Goal: Task Accomplishment & Management: Complete application form

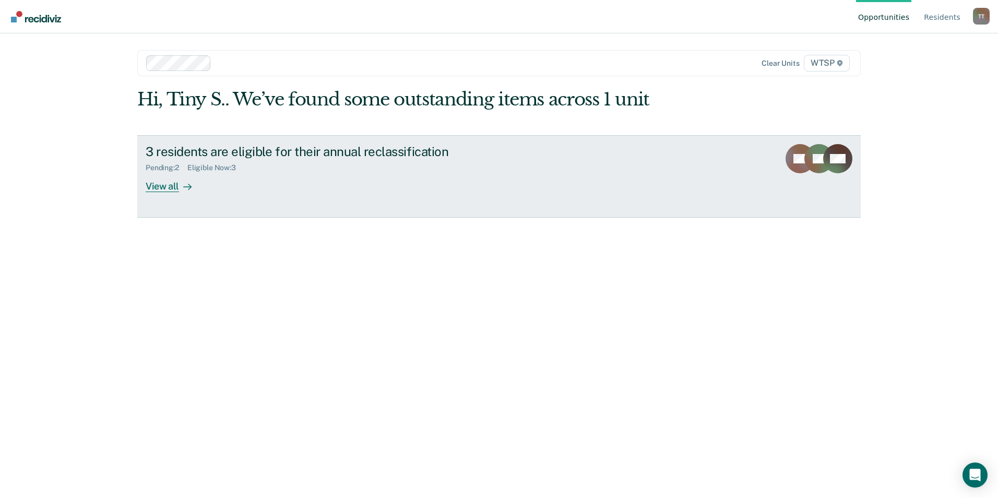
click at [173, 185] on div "View all" at bounding box center [175, 182] width 58 height 20
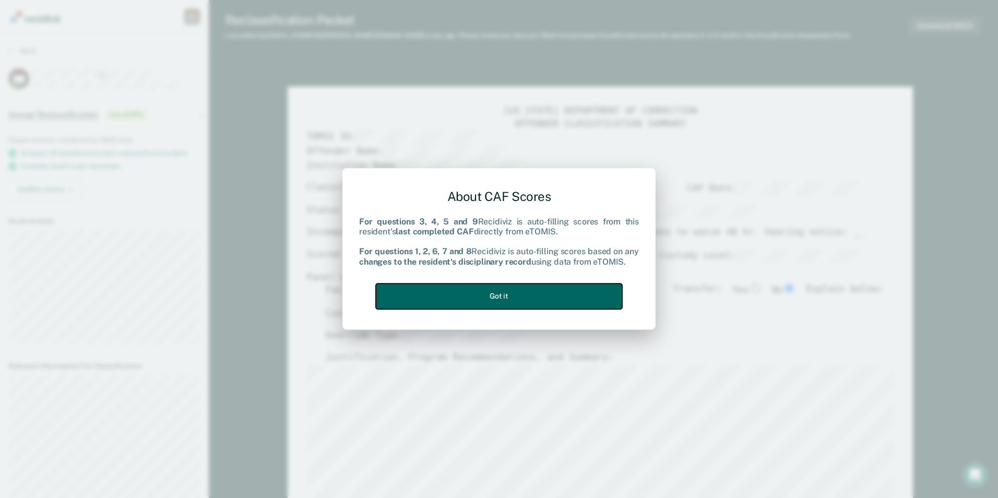
click at [595, 301] on button "Got it" at bounding box center [499, 297] width 246 height 26
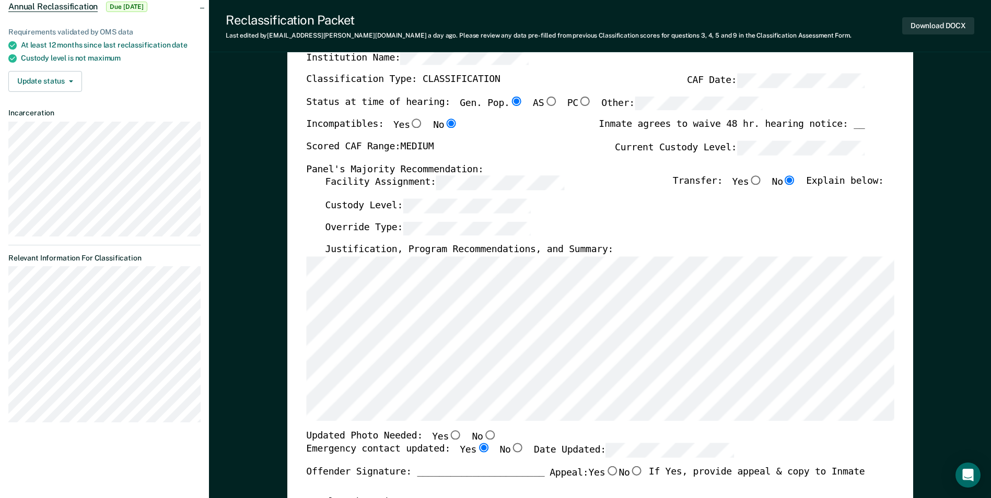
scroll to position [209, 0]
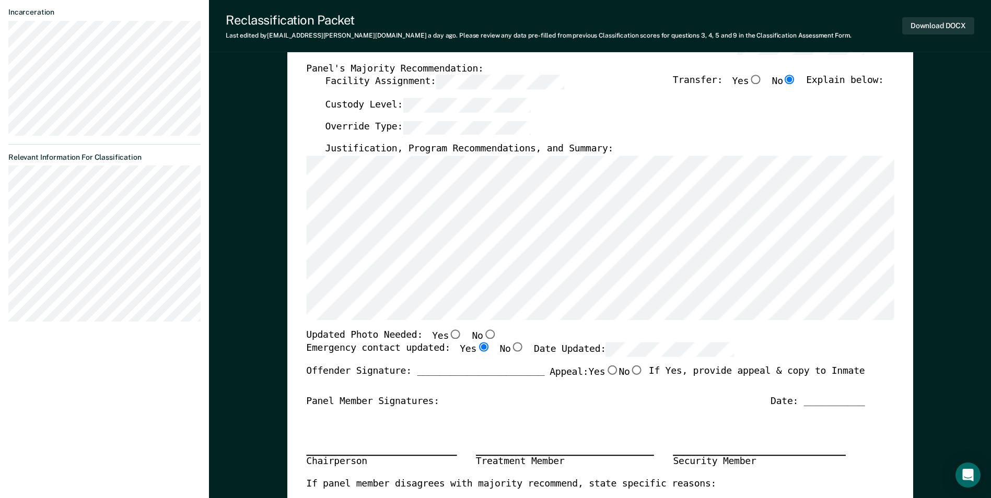
click at [483, 333] on input "No" at bounding box center [490, 334] width 14 height 9
type textarea "x"
radio input "true"
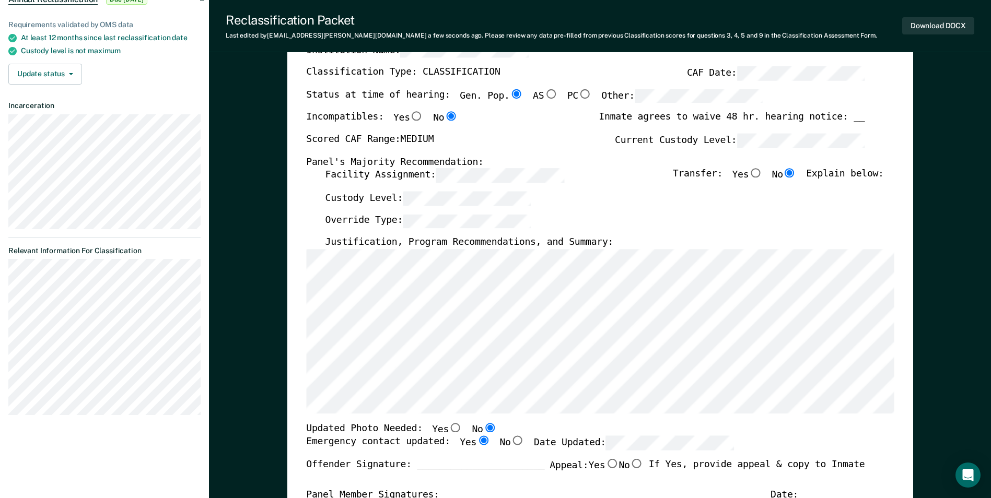
scroll to position [0, 0]
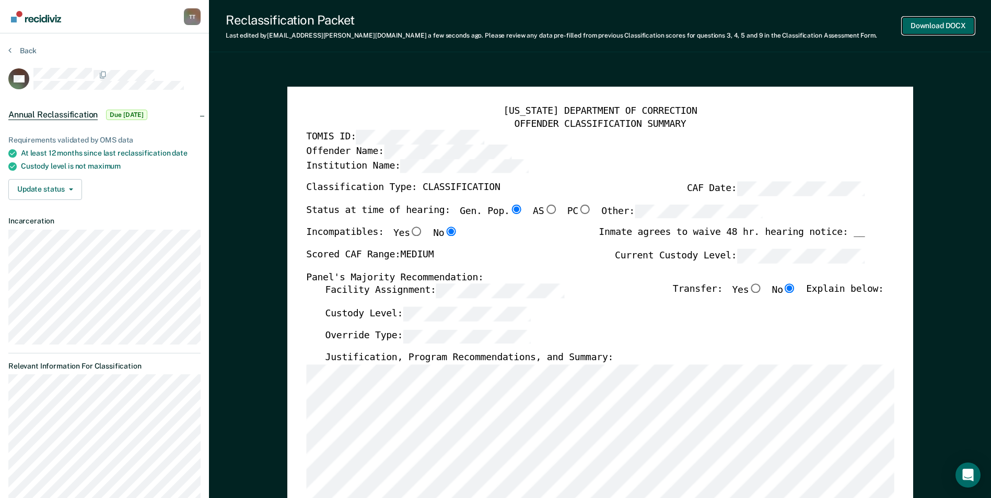
click at [933, 25] on button "Download DOCX" at bounding box center [938, 25] width 72 height 17
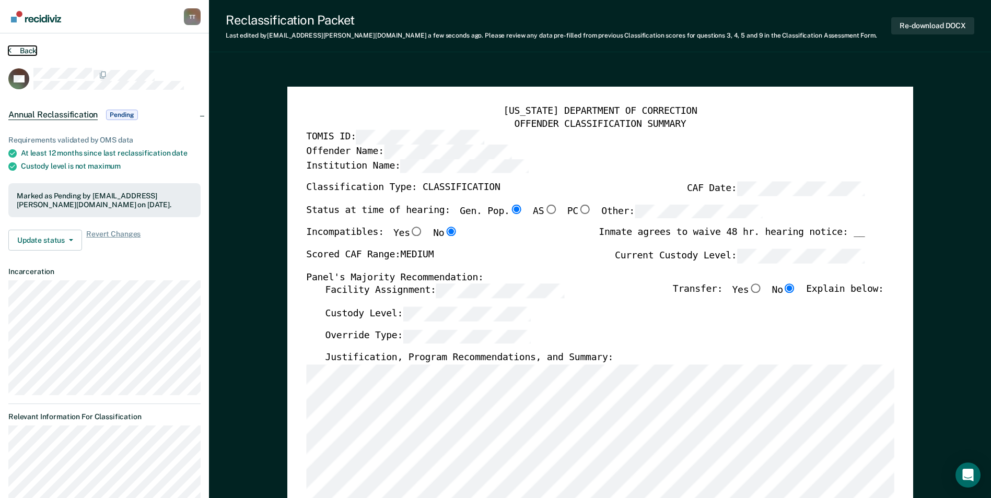
click at [25, 48] on button "Back" at bounding box center [22, 50] width 28 height 9
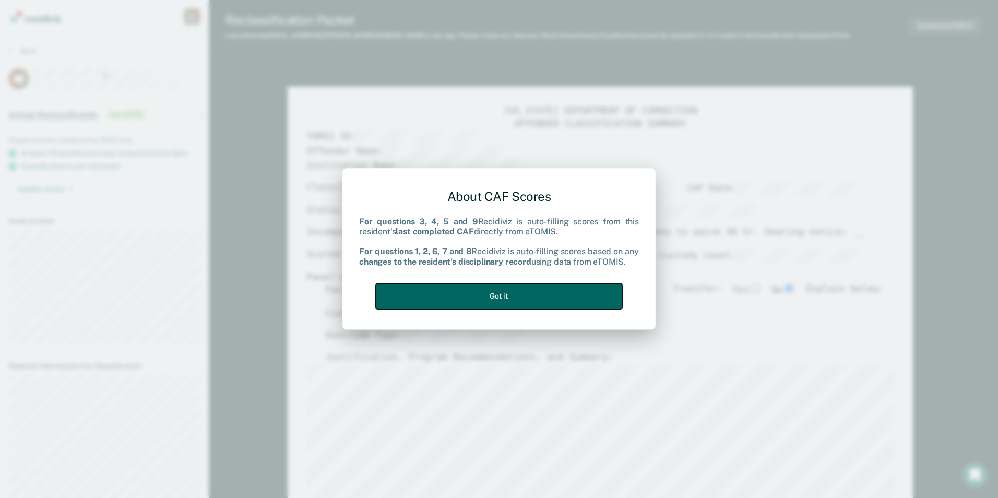
click at [506, 298] on button "Got it" at bounding box center [499, 297] width 246 height 26
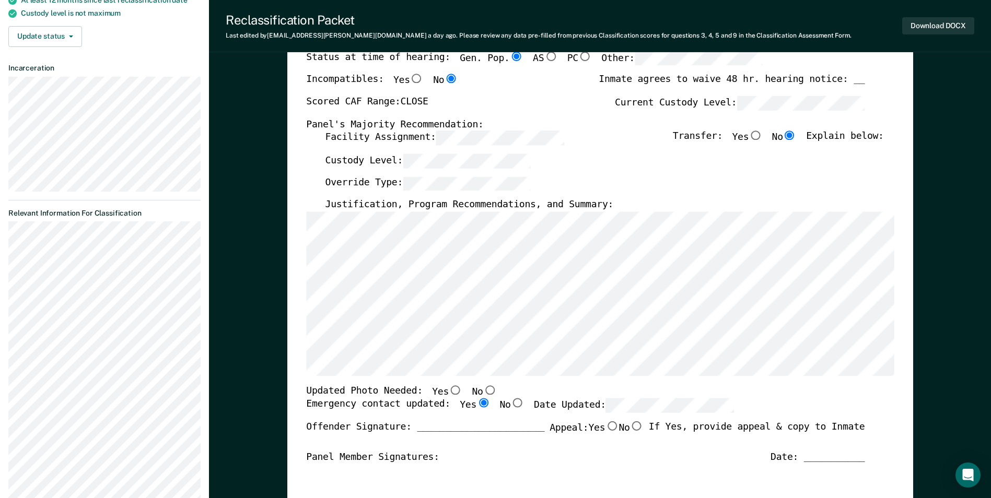
scroll to position [157, 0]
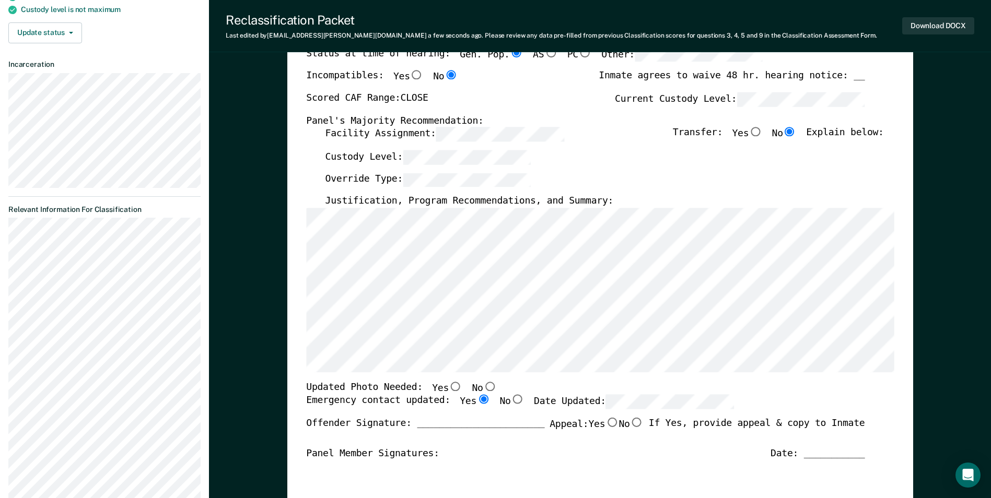
click at [449, 389] on input "Yes" at bounding box center [456, 386] width 14 height 9
type textarea "x"
radio input "true"
click at [917, 24] on button "Download DOCX" at bounding box center [938, 25] width 72 height 17
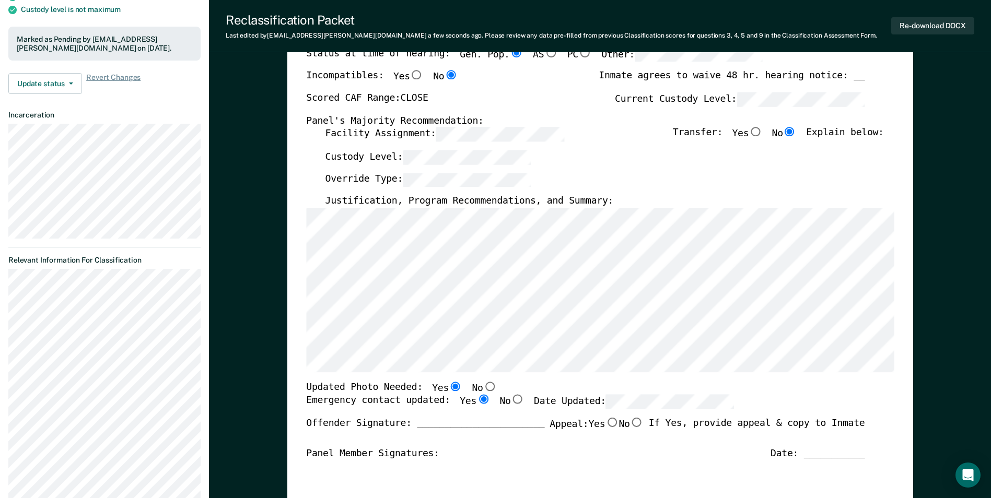
scroll to position [0, 0]
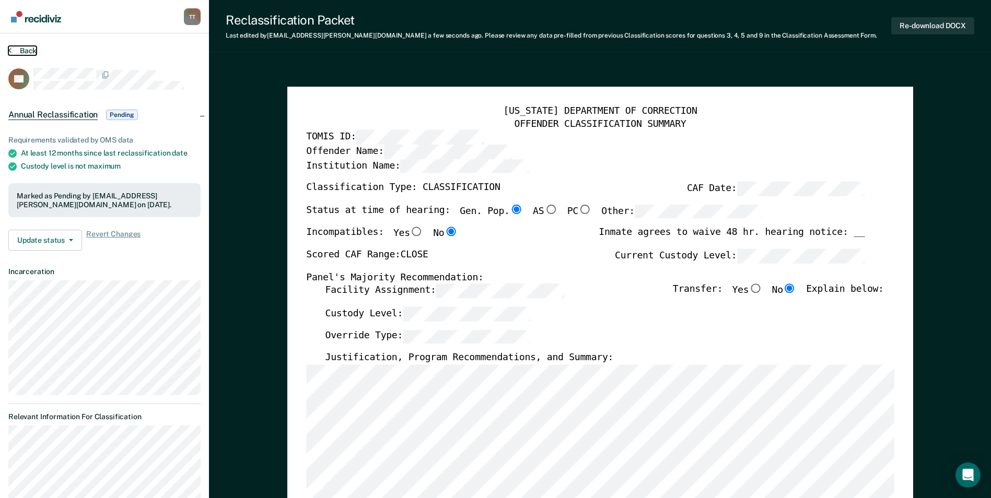
click at [17, 49] on button "Back" at bounding box center [22, 50] width 28 height 9
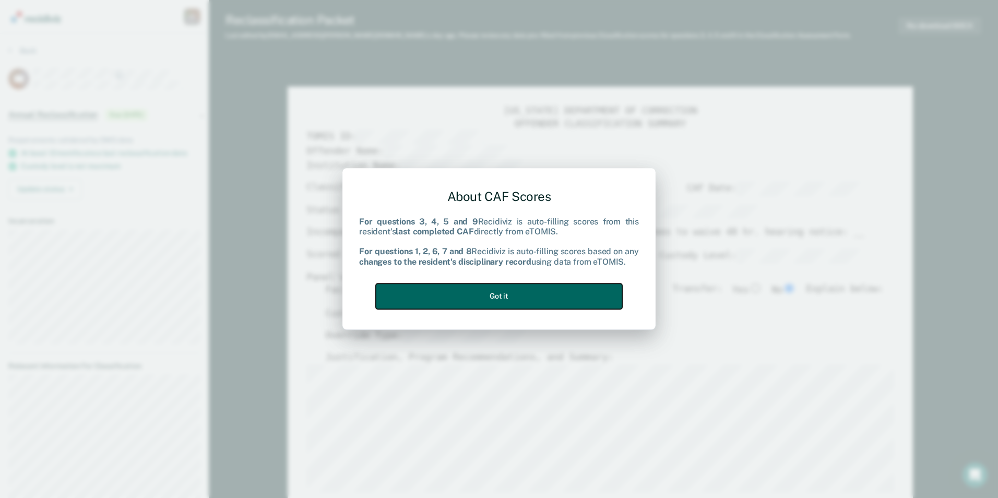
click at [554, 297] on button "Got it" at bounding box center [499, 297] width 246 height 26
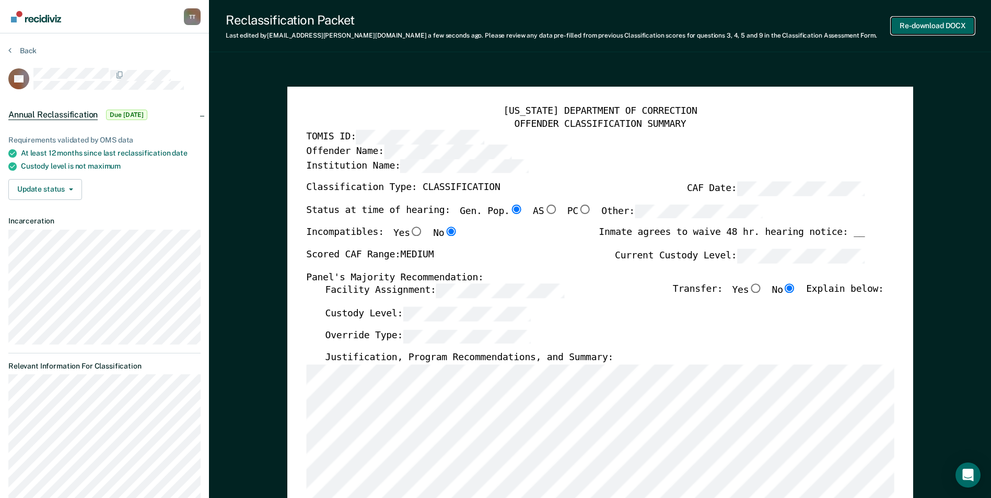
click at [912, 26] on button "Re-download DOCX" at bounding box center [932, 25] width 83 height 17
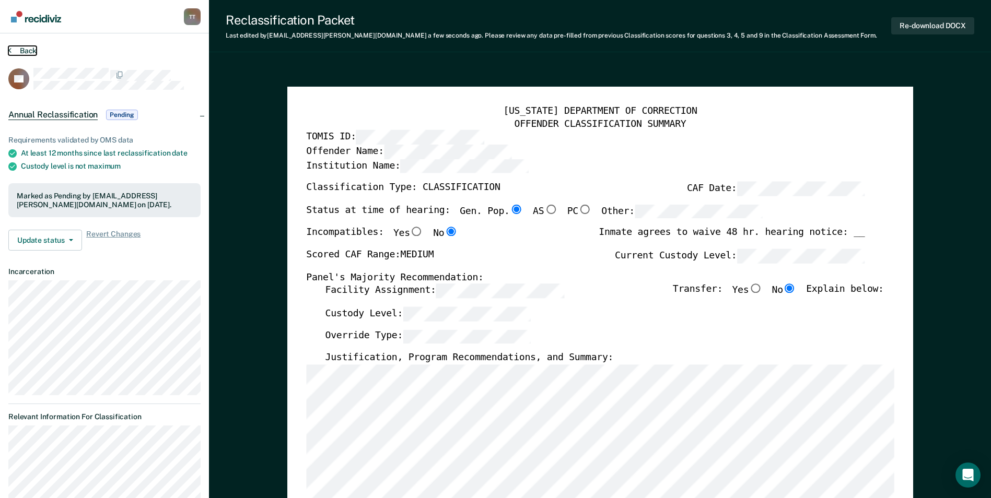
click at [30, 50] on button "Back" at bounding box center [22, 50] width 28 height 9
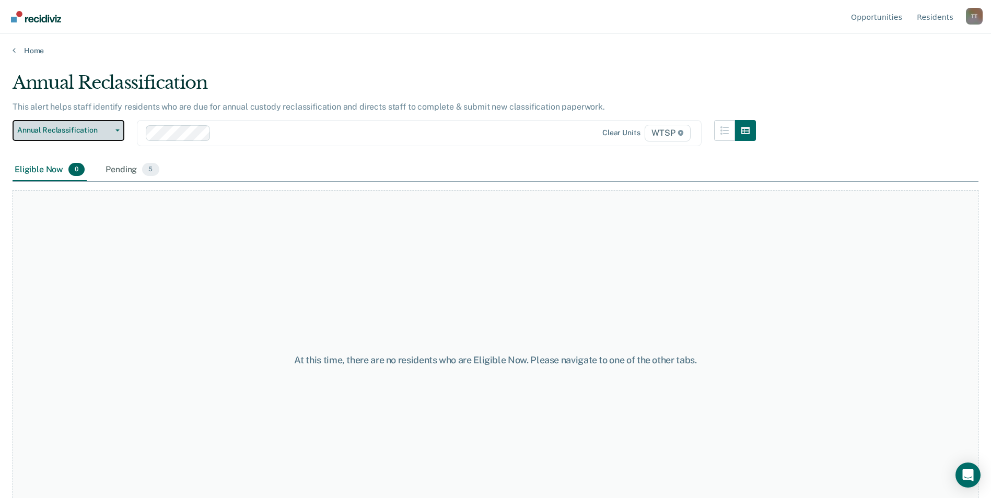
click at [118, 130] on icon "button" at bounding box center [117, 131] width 4 height 2
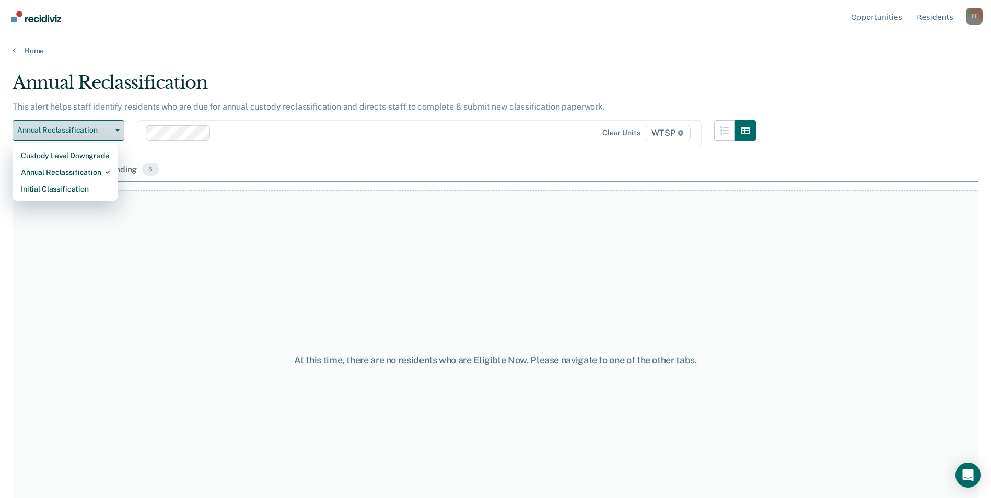
click at [118, 130] on icon "button" at bounding box center [117, 131] width 4 height 2
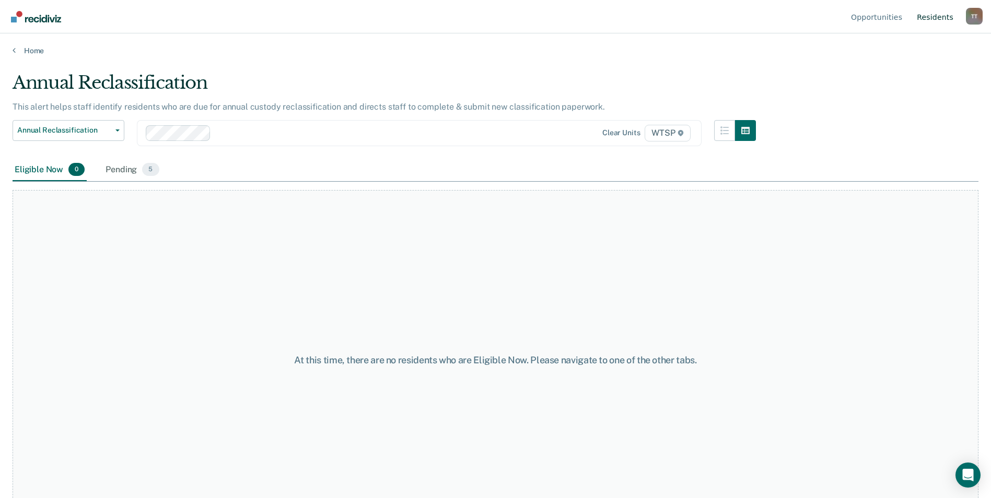
click at [943, 17] on link "Resident s" at bounding box center [934, 16] width 41 height 33
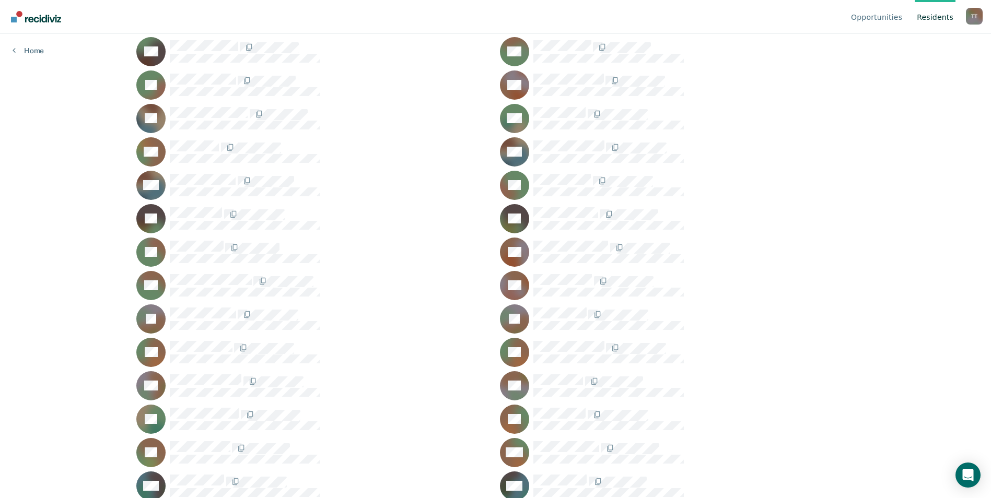
scroll to position [338, 0]
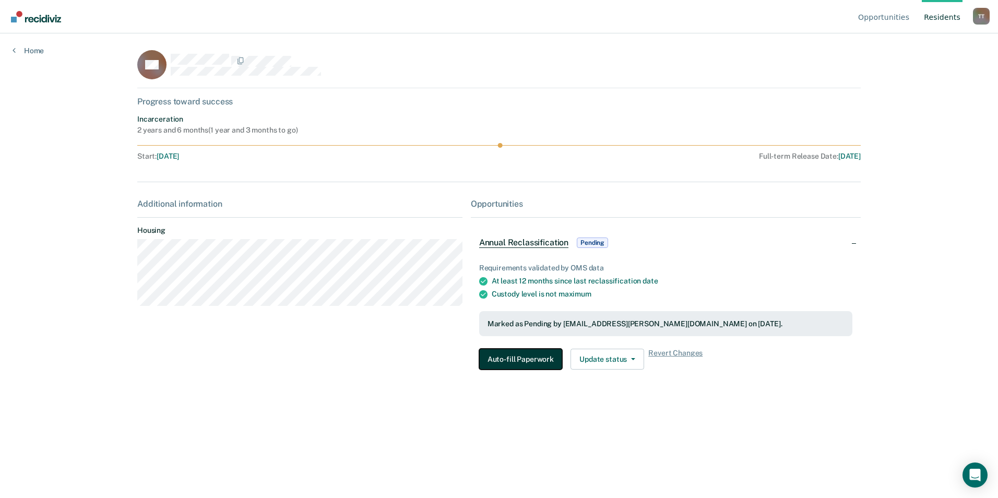
click at [519, 359] on button "Auto-fill Paperwork" at bounding box center [520, 359] width 83 height 21
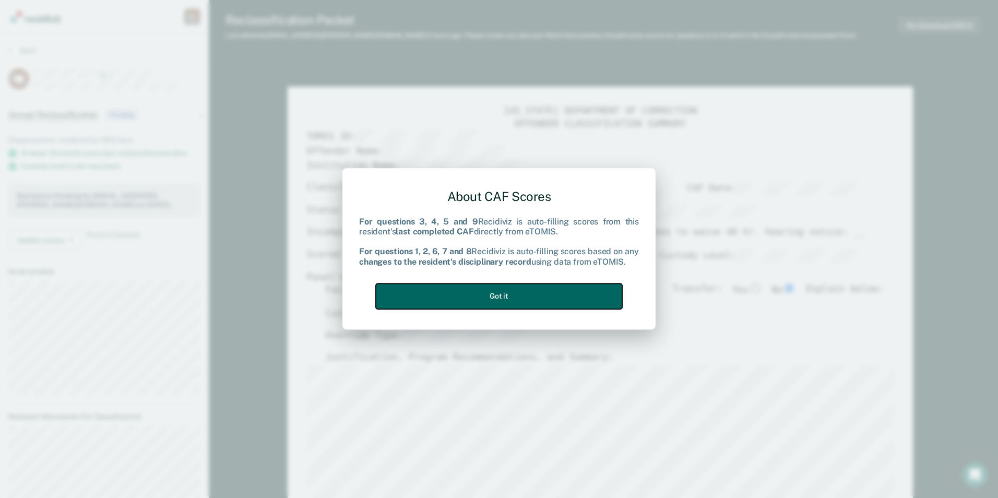
click at [549, 295] on button "Got it" at bounding box center [499, 297] width 246 height 26
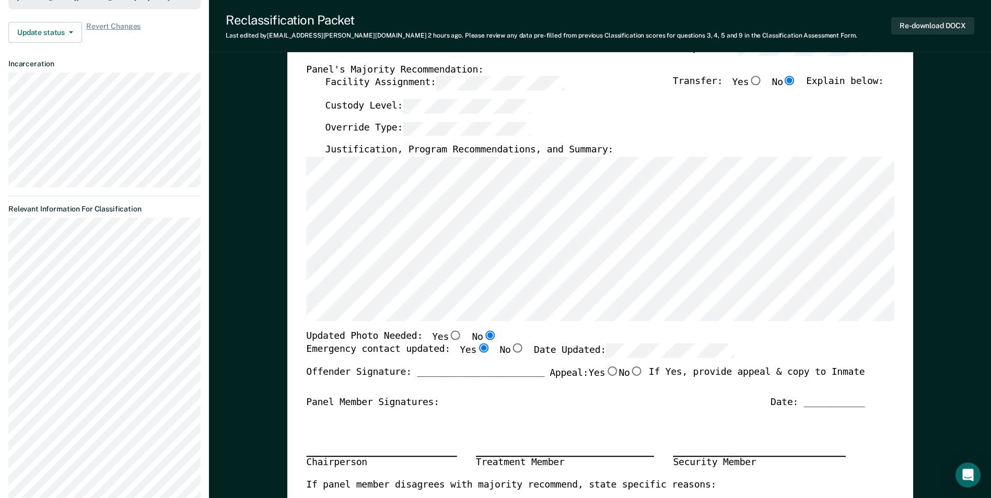
scroll to position [209, 0]
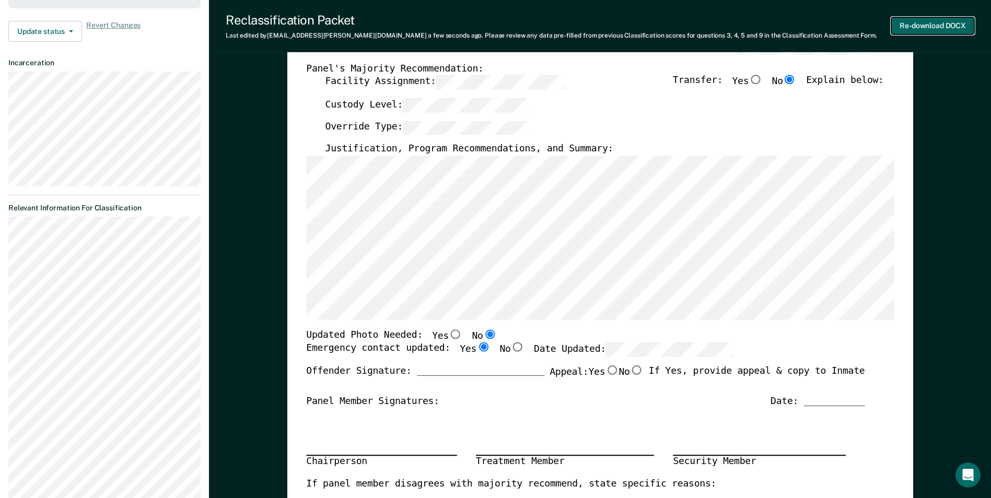
click at [918, 23] on button "Re-download DOCX" at bounding box center [932, 25] width 83 height 17
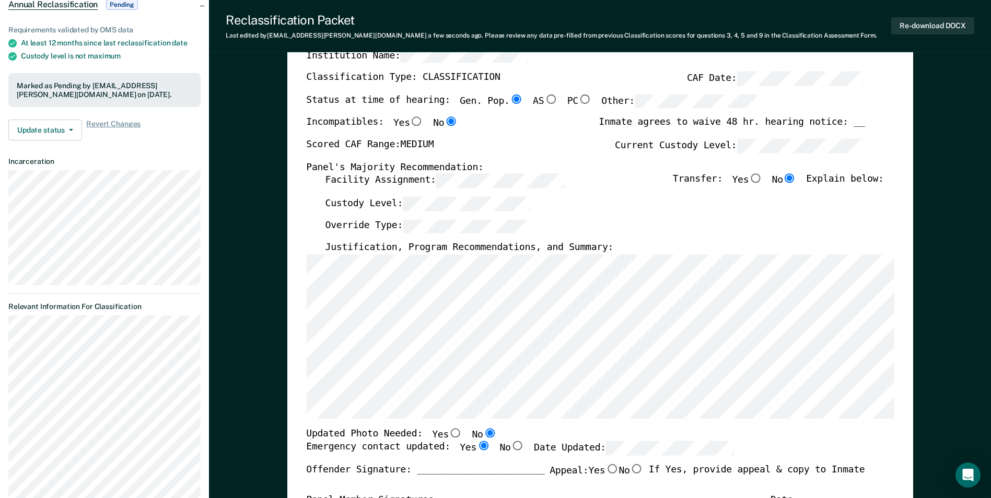
scroll to position [0, 0]
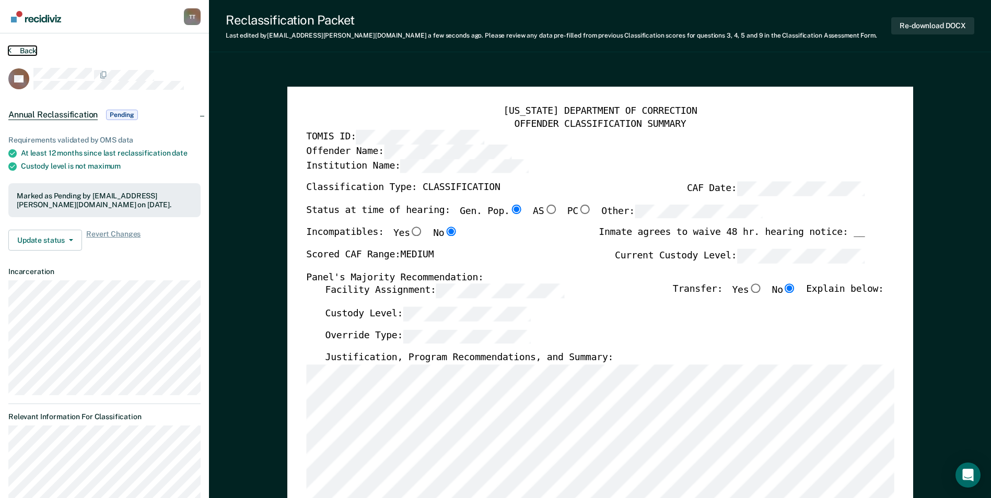
click at [26, 50] on button "Back" at bounding box center [22, 50] width 28 height 9
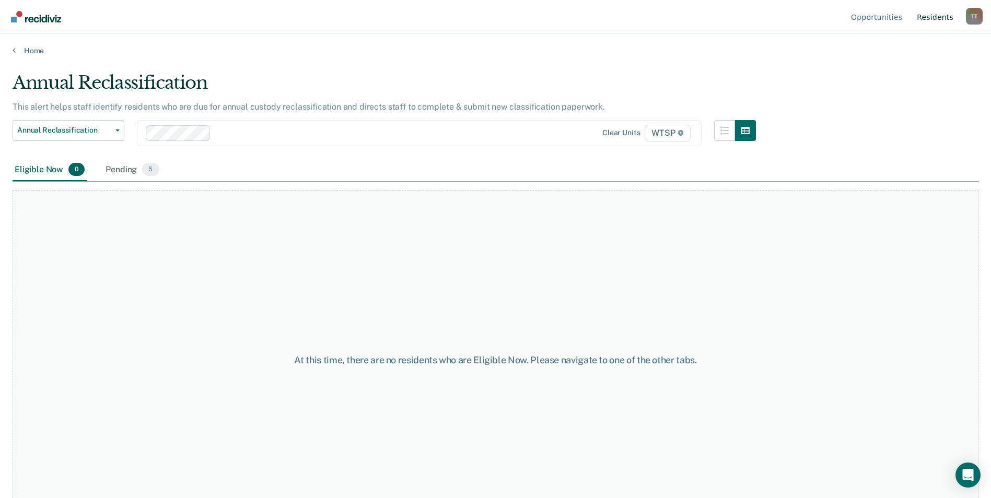
click at [943, 18] on link "Resident s" at bounding box center [934, 16] width 41 height 33
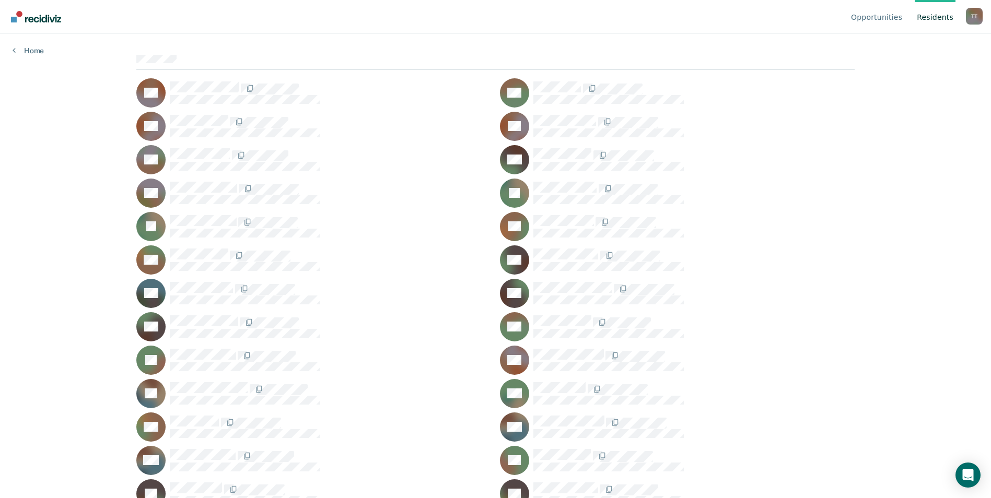
scroll to position [104, 0]
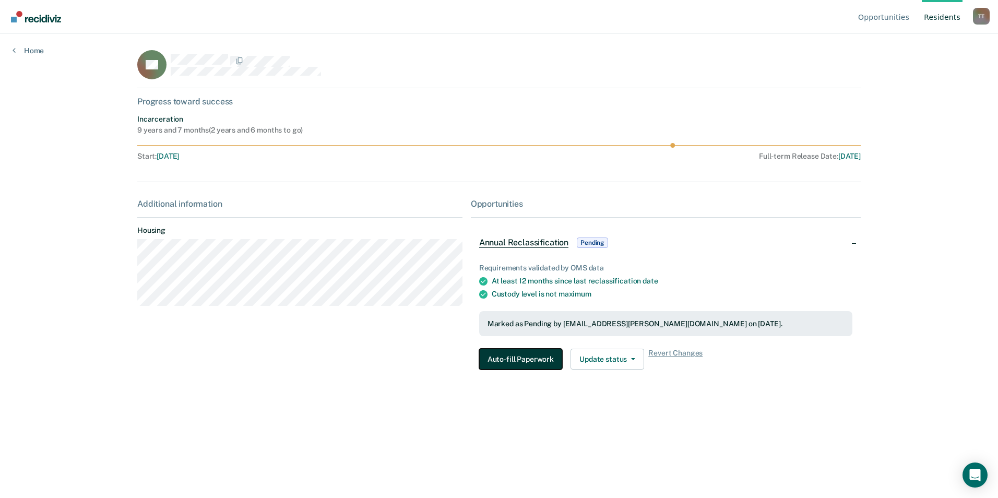
click at [521, 361] on button "Auto-fill Paperwork" at bounding box center [520, 359] width 83 height 21
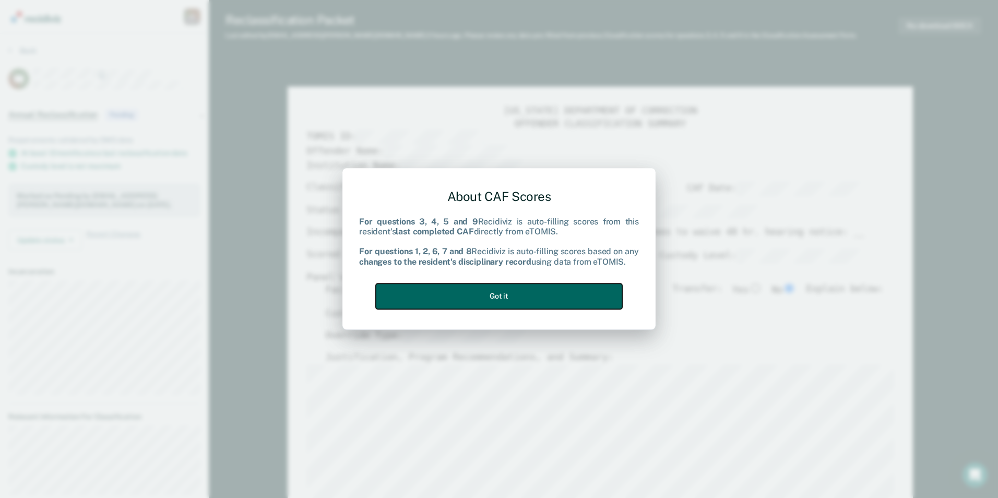
click at [544, 289] on button "Got it" at bounding box center [499, 297] width 246 height 26
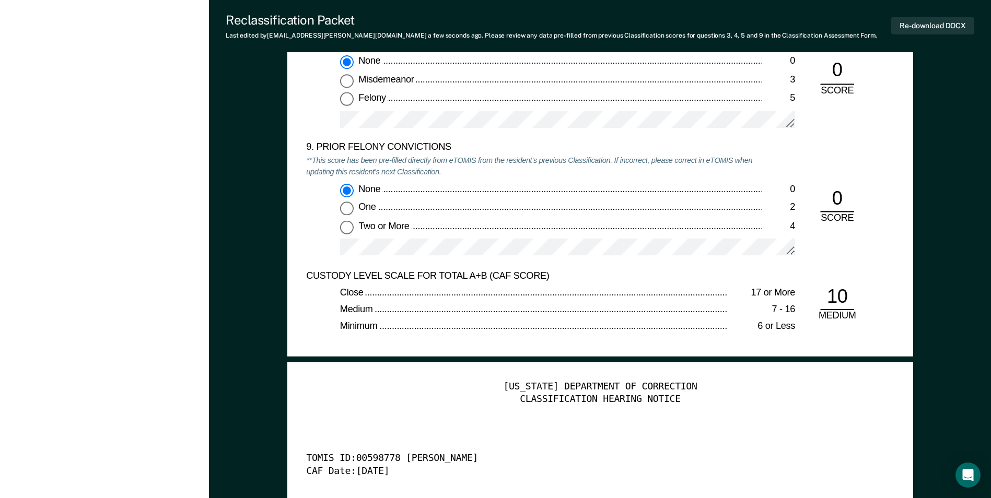
scroll to position [2193, 0]
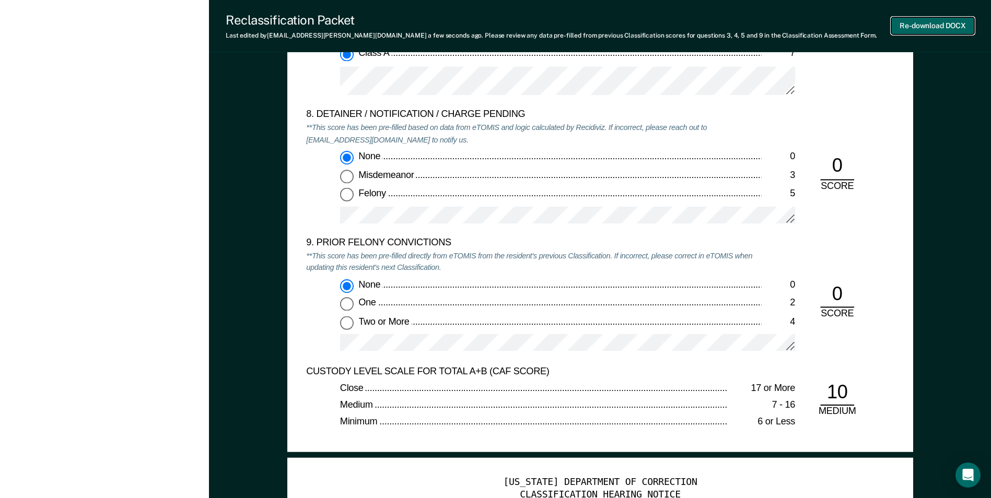
click at [924, 25] on button "Re-download DOCX" at bounding box center [932, 25] width 83 height 17
type textarea "x"
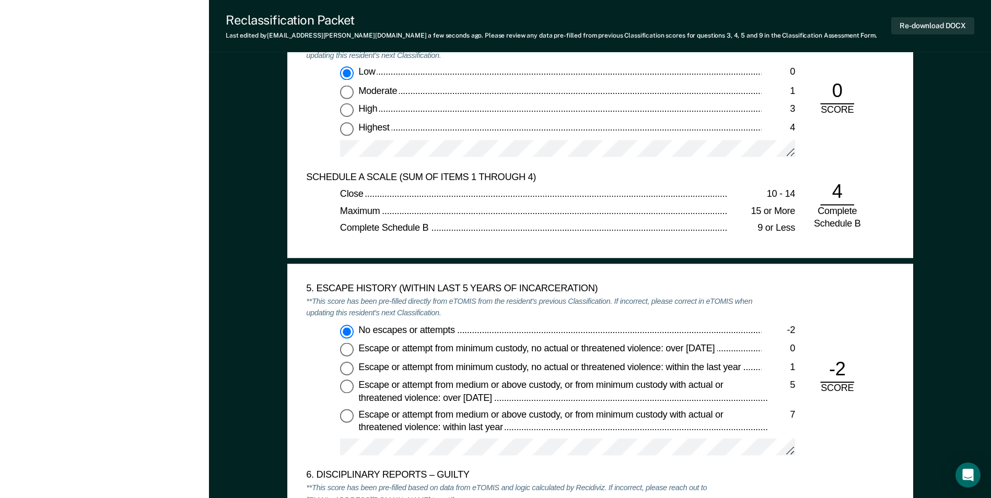
scroll to position [1410, 0]
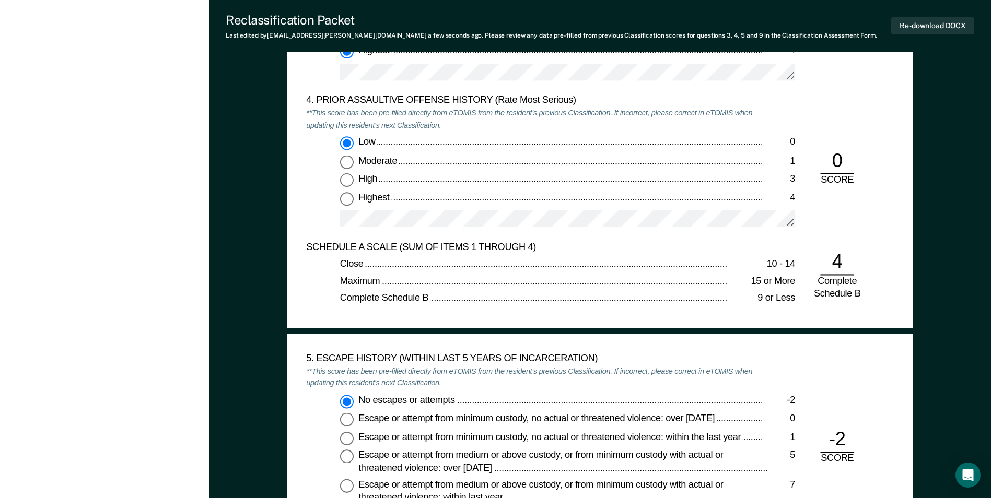
click at [957, 203] on div "[US_STATE] DEPARTMENT OF CORRECTION OFFENDER CLASSIFICATION SUMMARY TOMIS ID: O…" at bounding box center [600, 396] width 782 height 3483
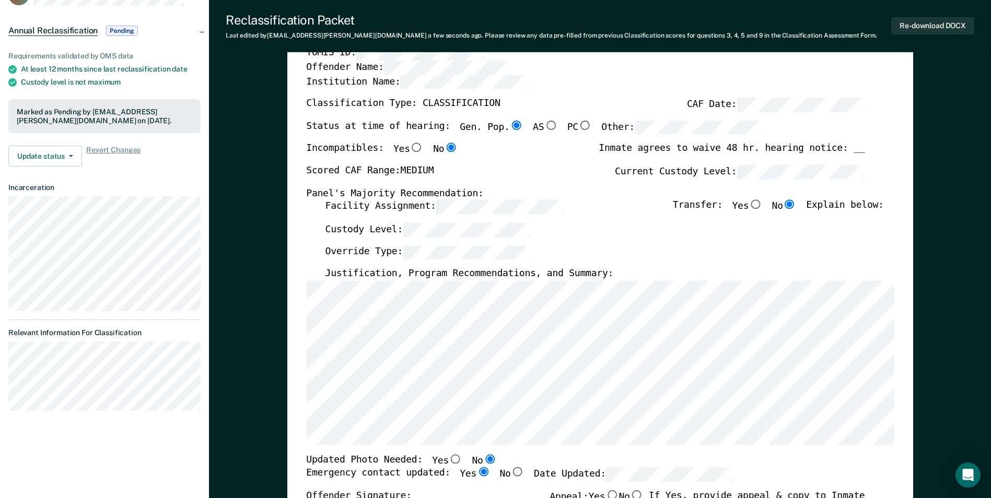
scroll to position [0, 0]
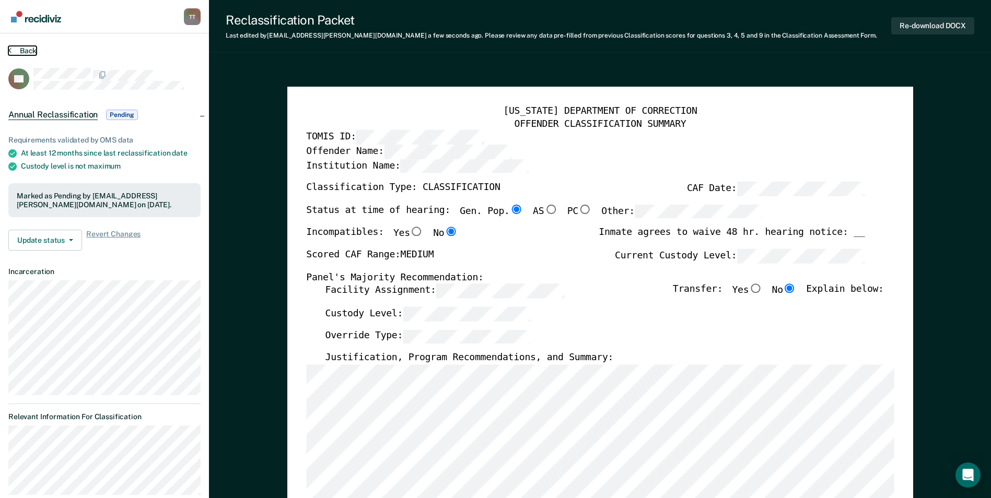
click at [28, 51] on button "Back" at bounding box center [22, 50] width 28 height 9
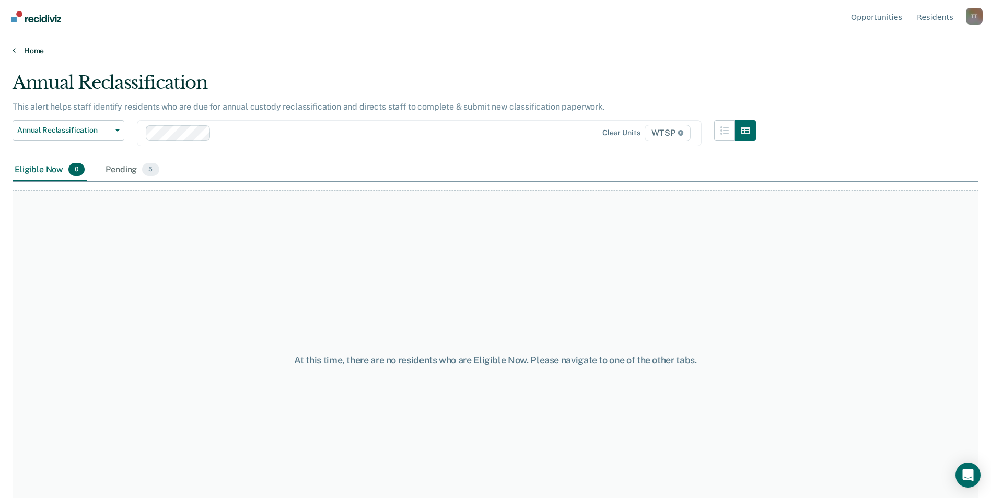
click at [33, 49] on link "Home" at bounding box center [496, 50] width 966 height 9
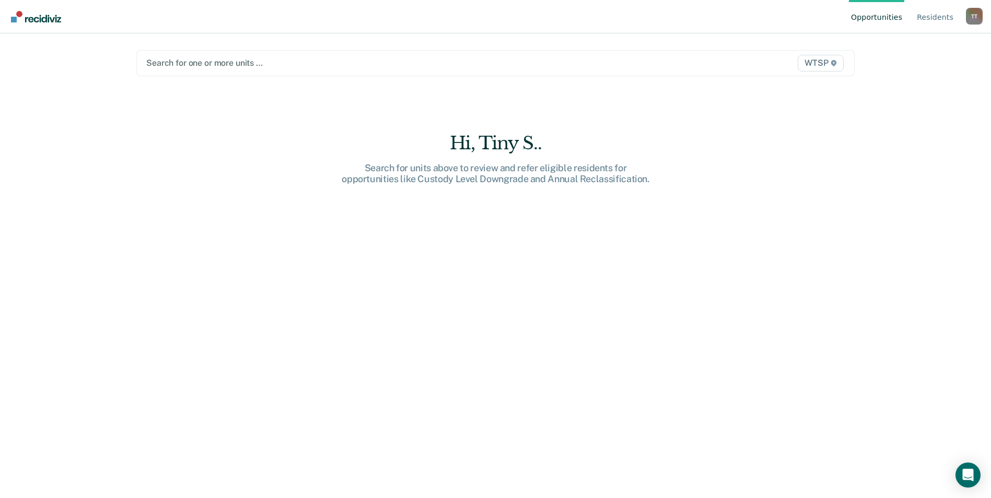
click at [287, 64] on div at bounding box center [390, 63] width 488 height 12
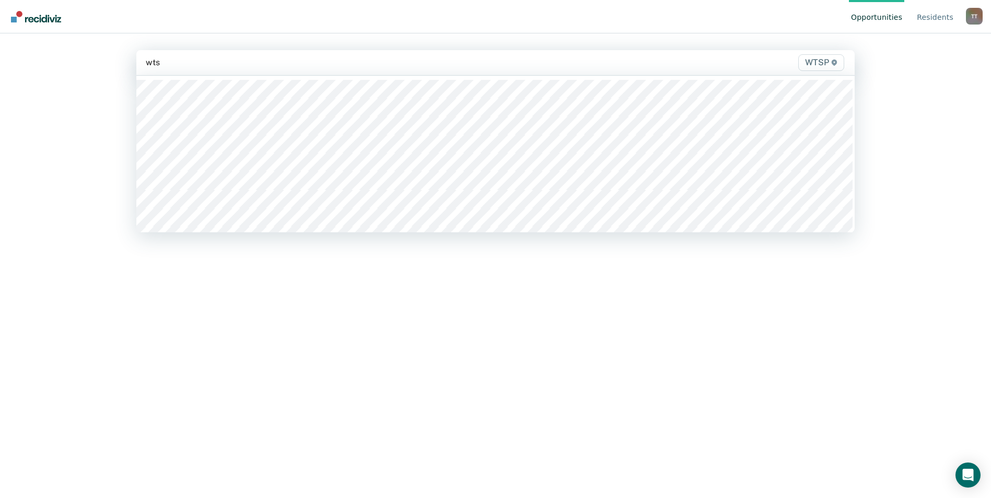
type input "wtsp"
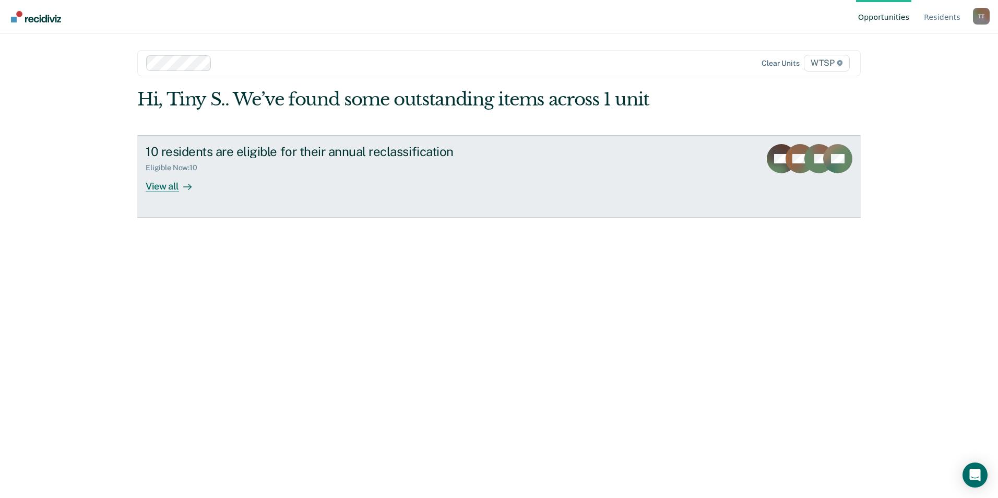
click at [160, 187] on div "View all" at bounding box center [175, 182] width 58 height 20
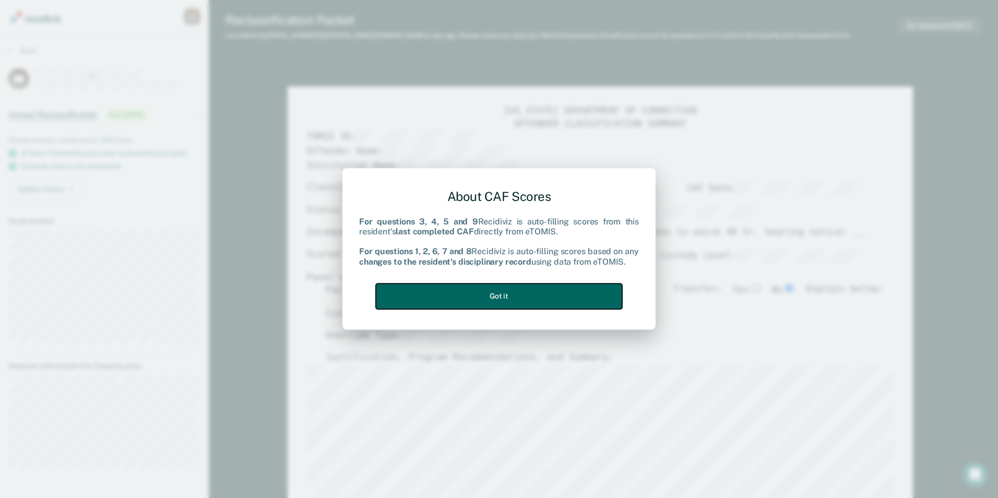
click at [571, 297] on button "Got it" at bounding box center [499, 297] width 246 height 26
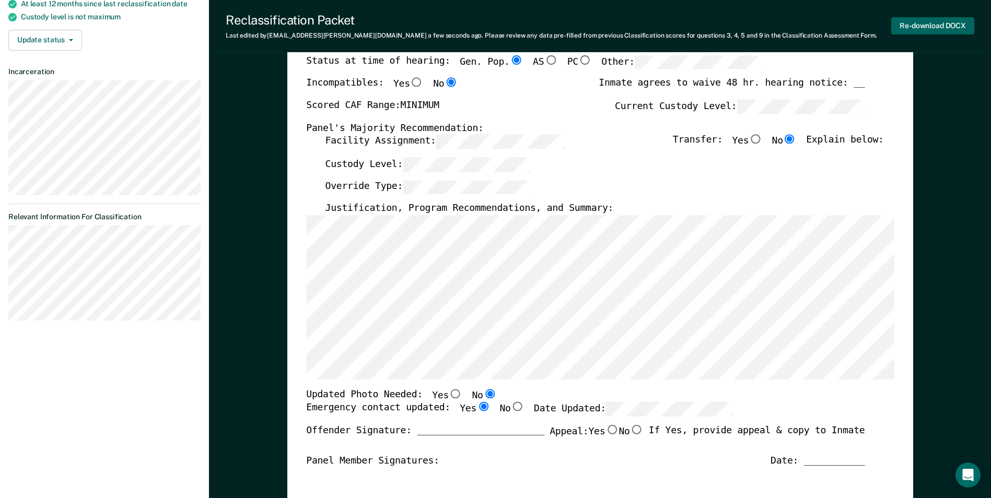
scroll to position [209, 0]
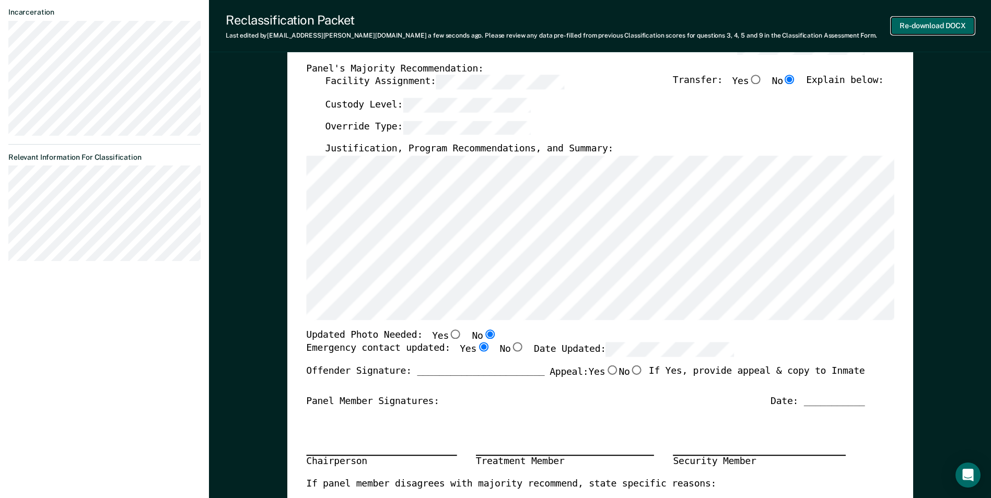
click at [920, 26] on button "Re-download DOCX" at bounding box center [932, 25] width 83 height 17
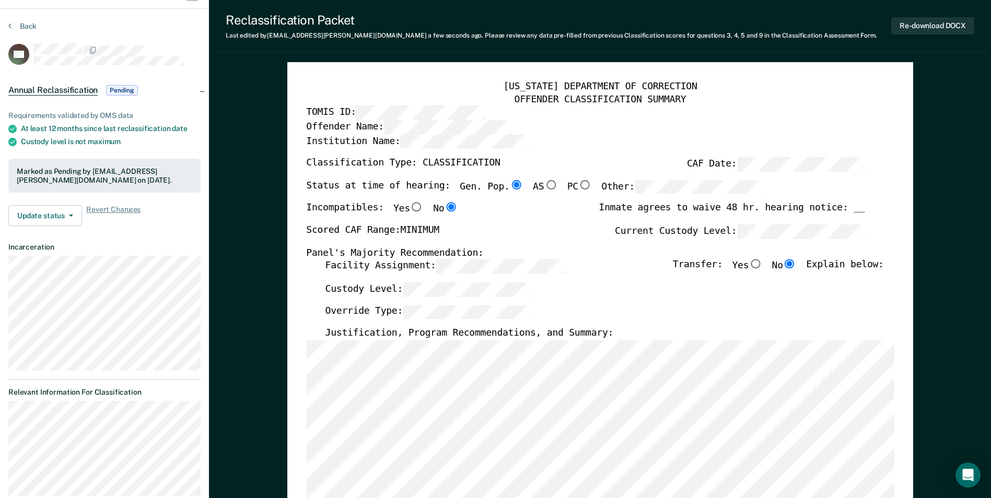
scroll to position [0, 0]
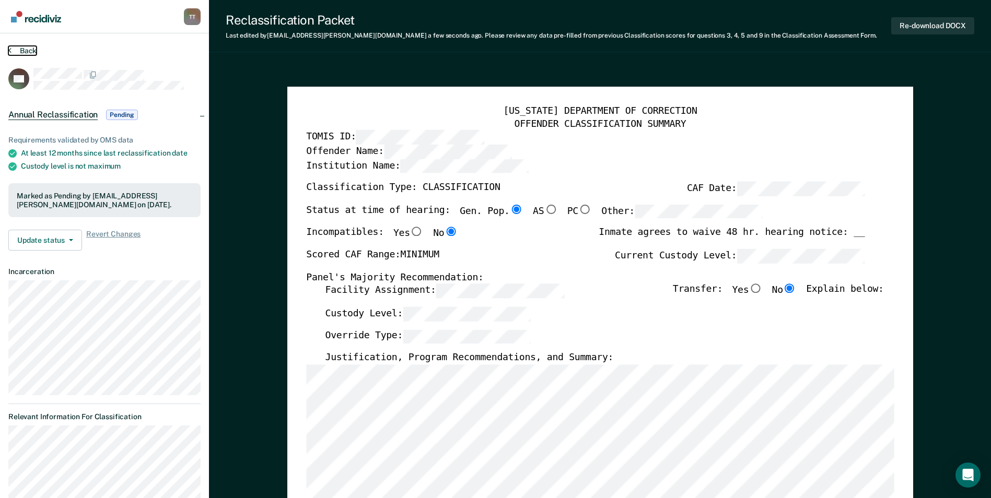
click at [27, 49] on button "Back" at bounding box center [22, 50] width 28 height 9
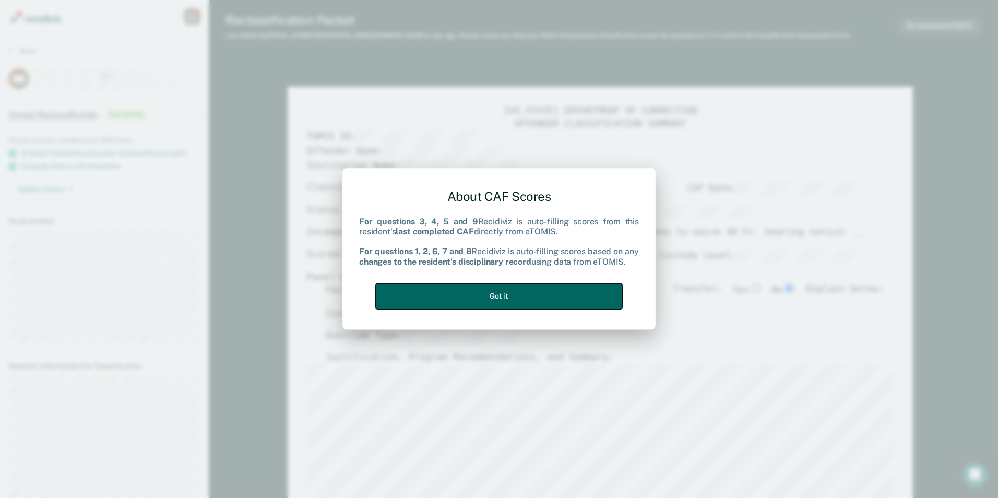
click at [548, 287] on button "Got it" at bounding box center [499, 297] width 246 height 26
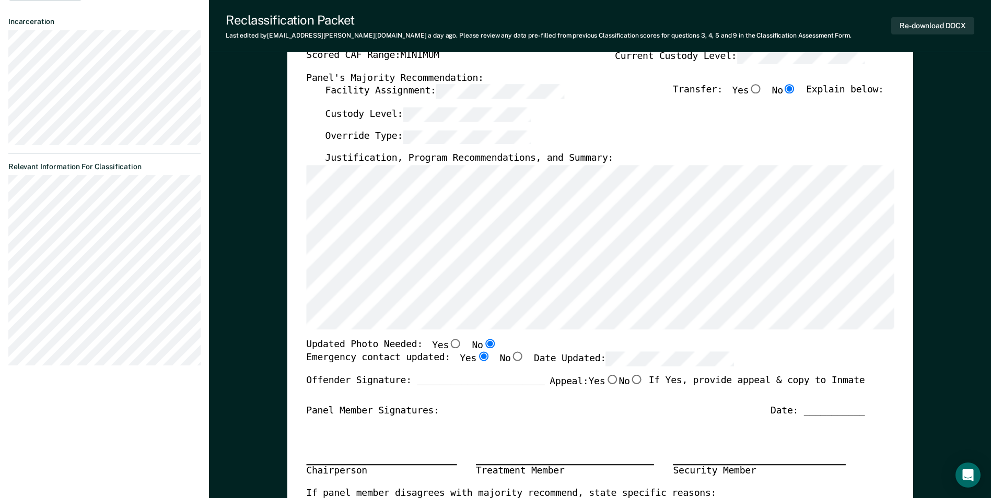
scroll to position [209, 0]
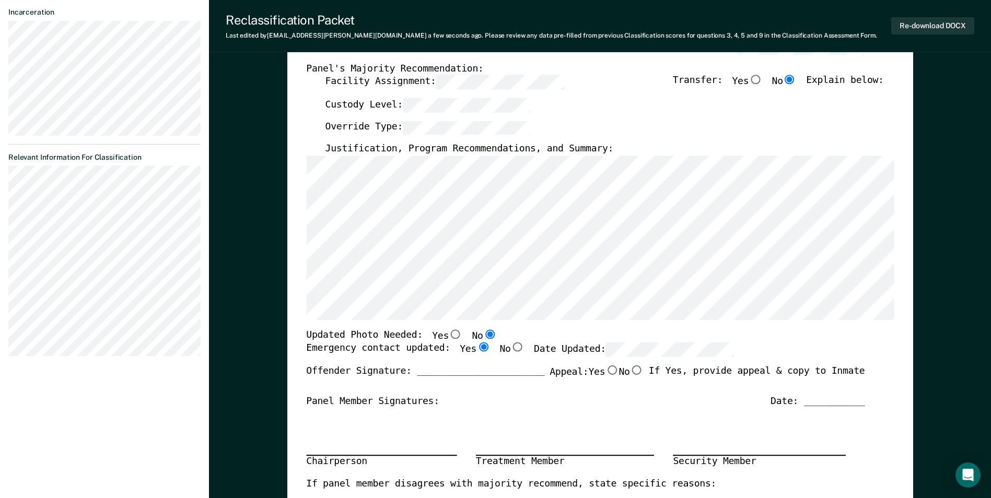
click at [449, 339] on input "Yes" at bounding box center [456, 334] width 14 height 9
type textarea "x"
radio input "true"
radio input "false"
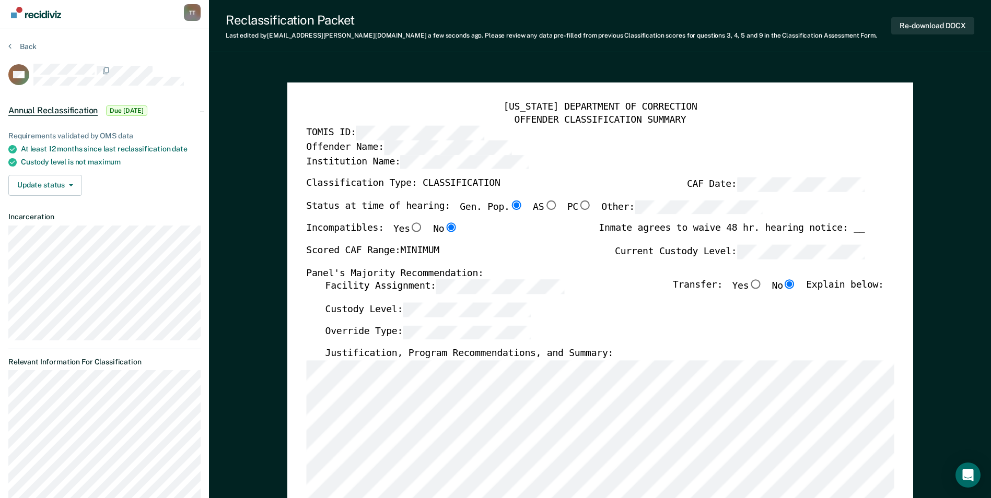
scroll to position [0, 0]
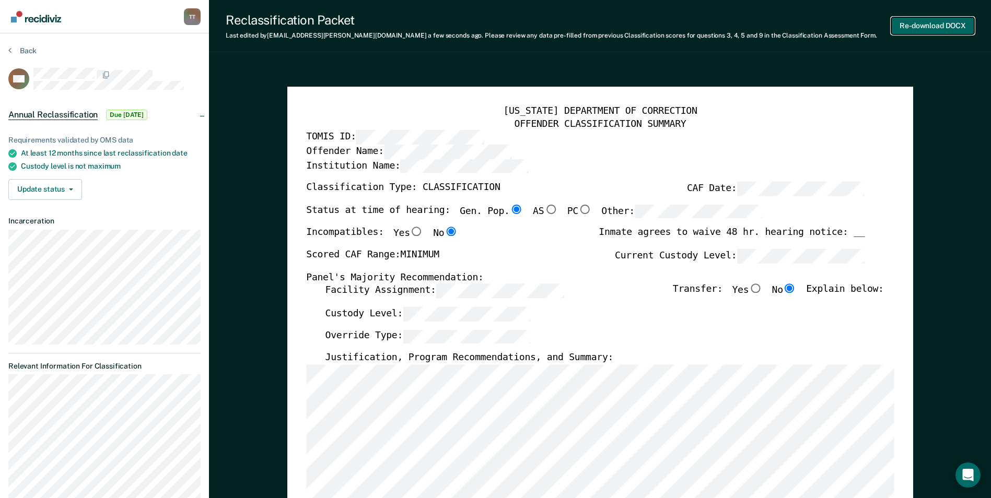
click at [917, 25] on button "Re-download DOCX" at bounding box center [932, 25] width 83 height 17
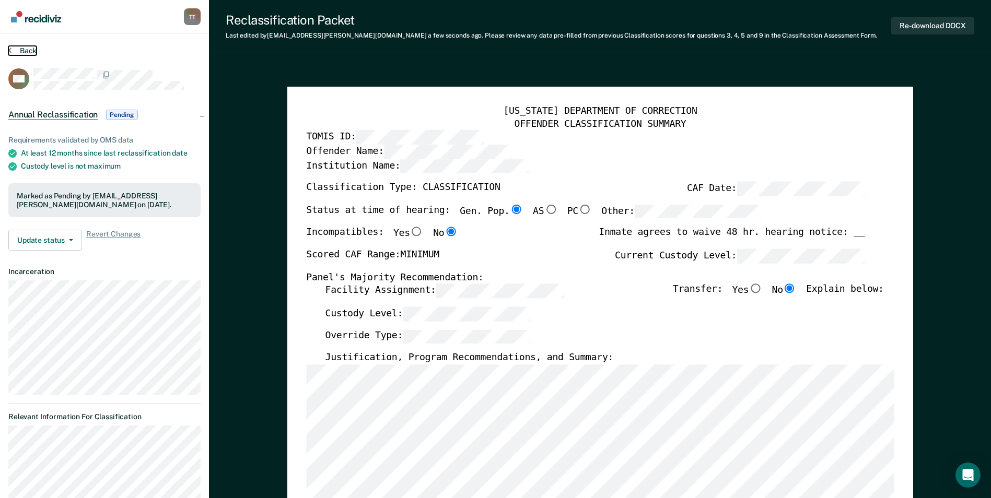
click at [18, 49] on button "Back" at bounding box center [22, 50] width 28 height 9
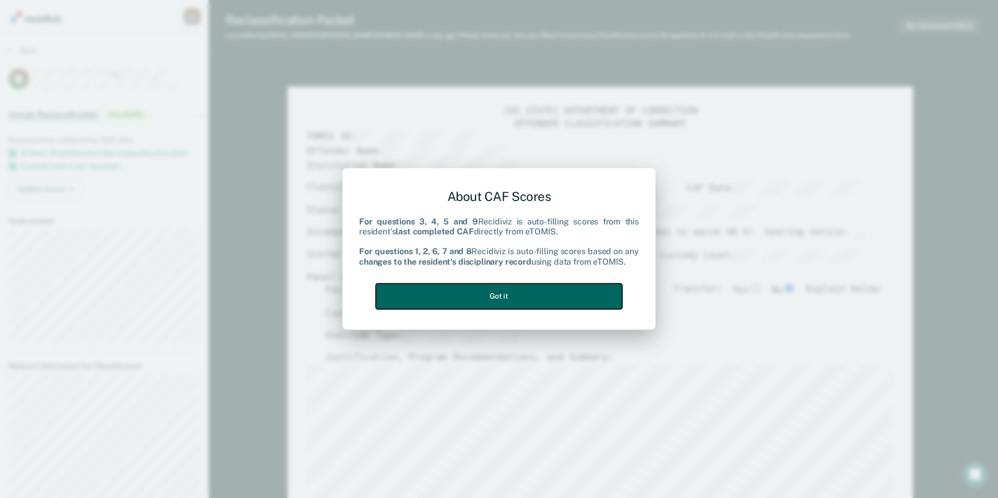
click at [598, 298] on button "Got it" at bounding box center [499, 297] width 246 height 26
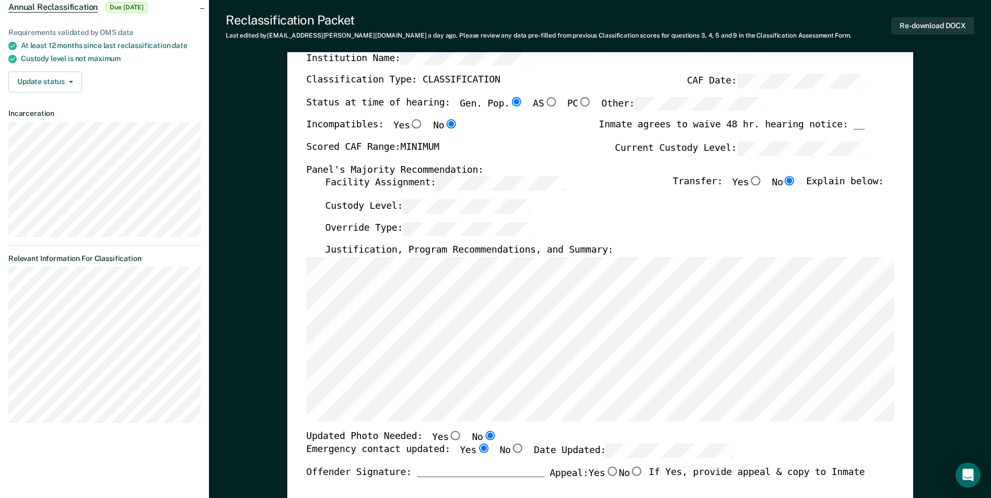
scroll to position [104, 0]
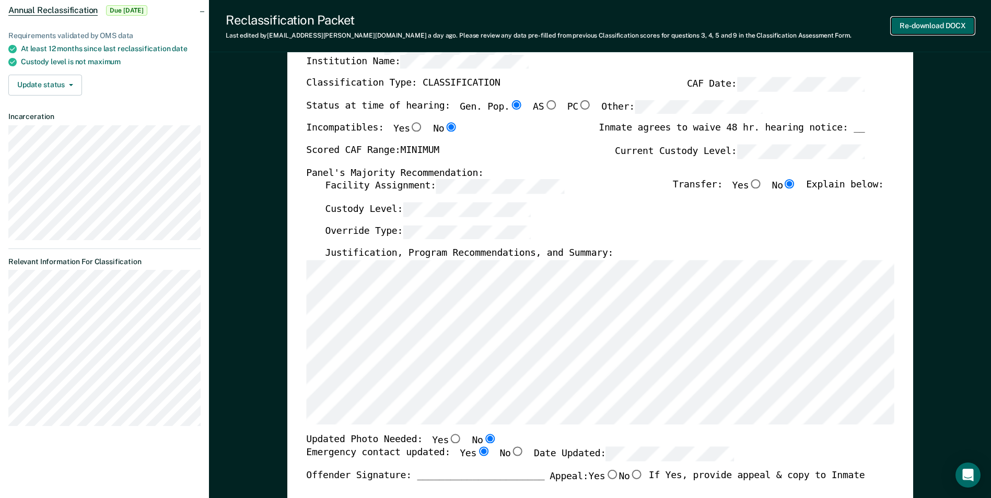
click at [914, 24] on button "Re-download DOCX" at bounding box center [932, 25] width 83 height 17
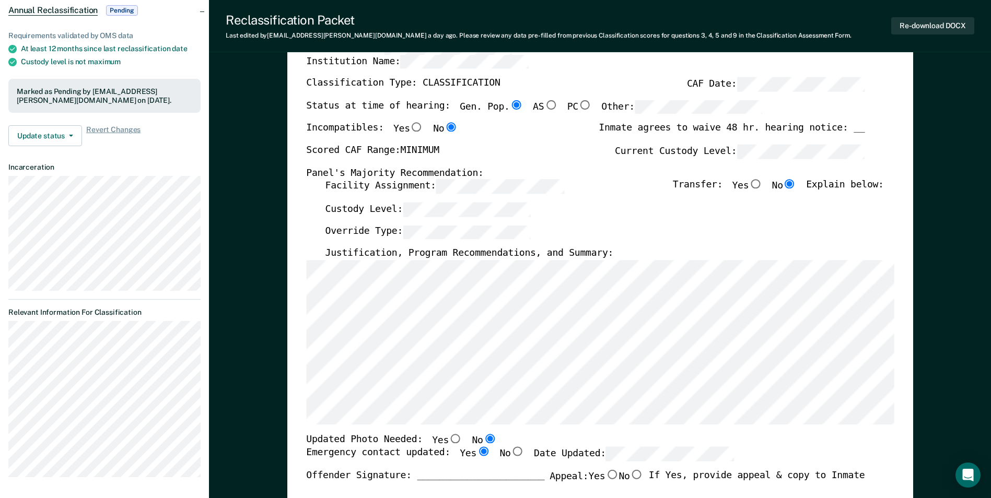
scroll to position [0, 0]
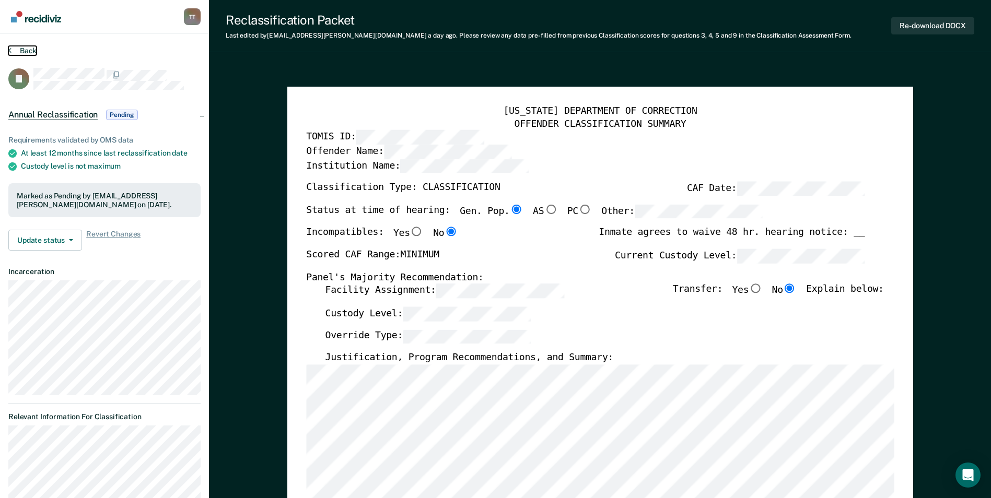
click at [28, 49] on button "Back" at bounding box center [22, 50] width 28 height 9
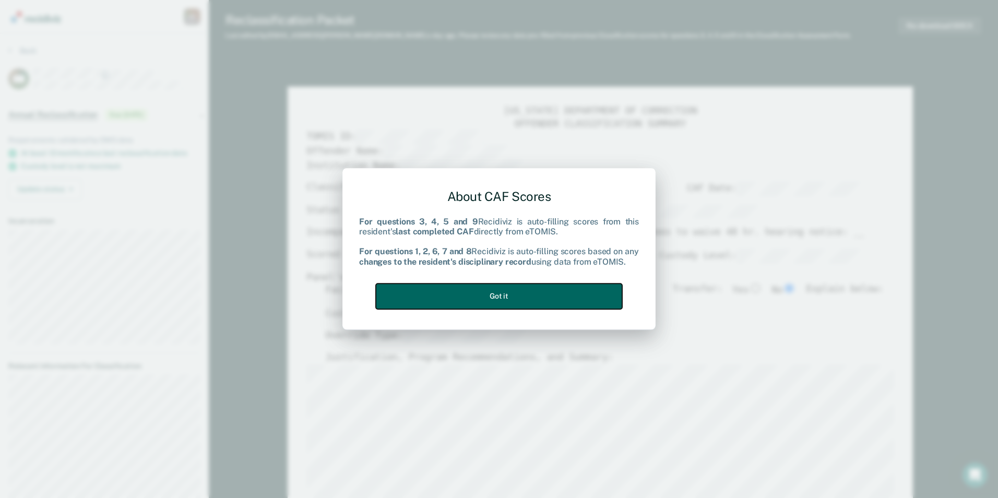
click at [582, 296] on button "Got it" at bounding box center [499, 297] width 246 height 26
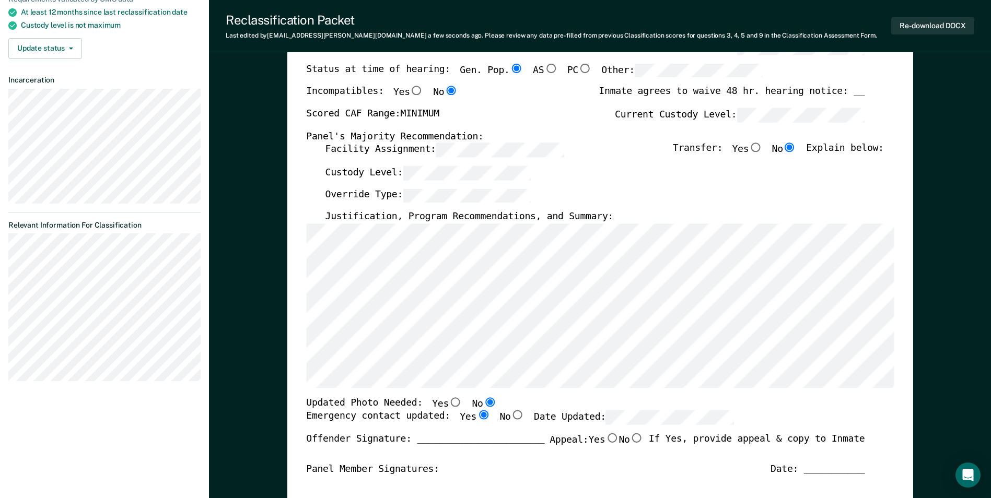
scroll to position [52, 0]
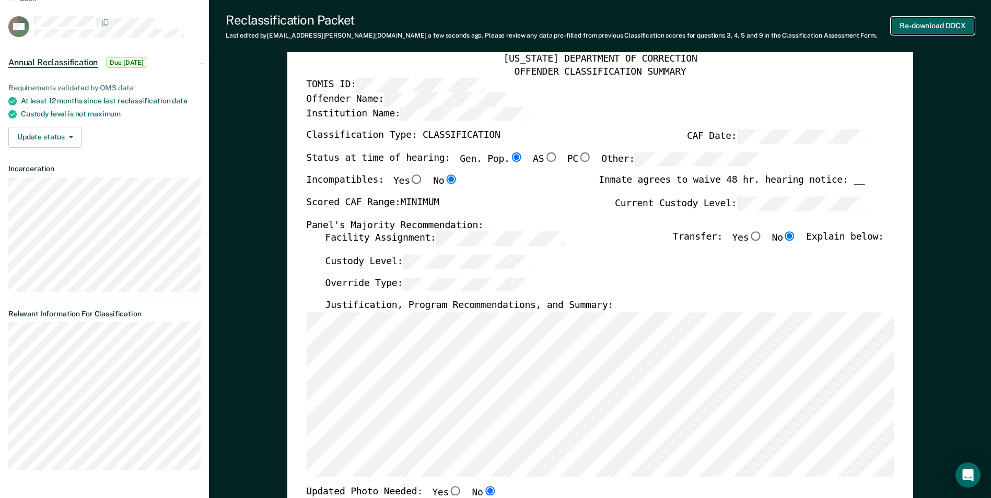
click at [935, 24] on button "Re-download DOCX" at bounding box center [932, 25] width 83 height 17
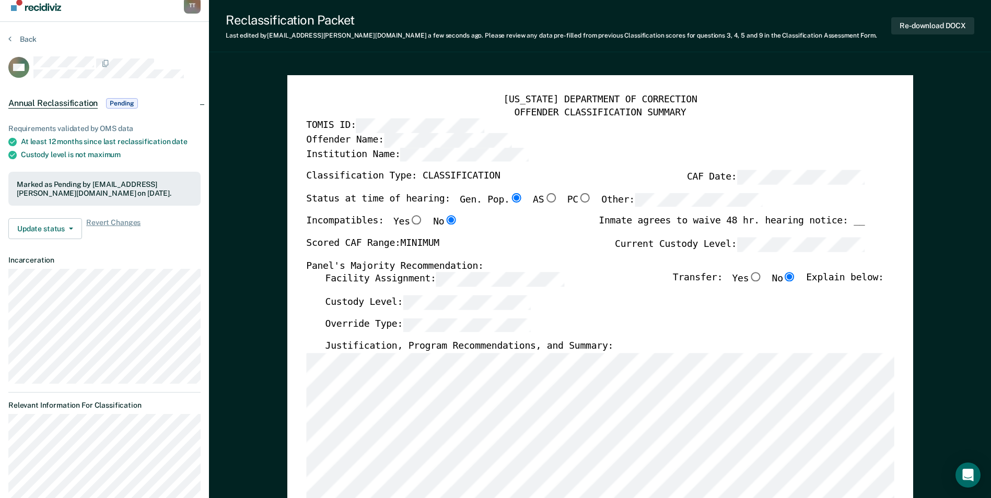
scroll to position [0, 0]
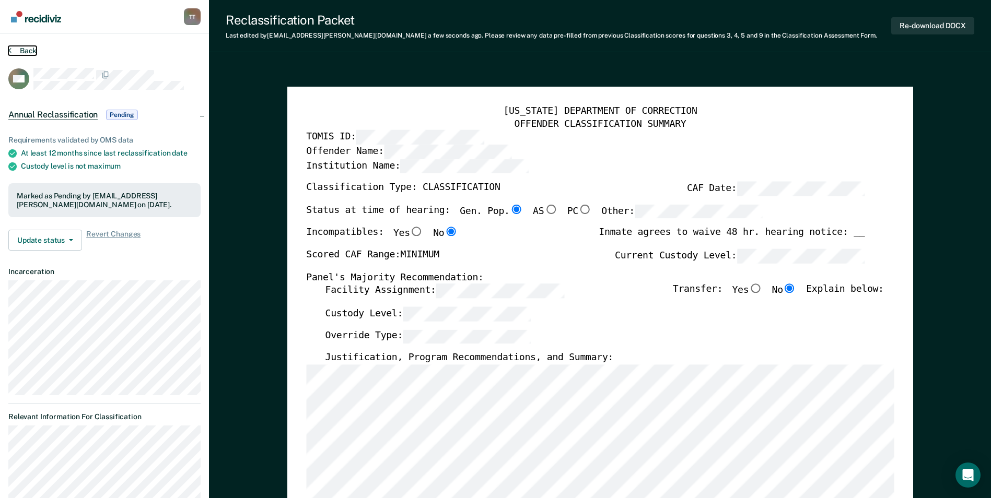
click at [20, 49] on button "Back" at bounding box center [22, 50] width 28 height 9
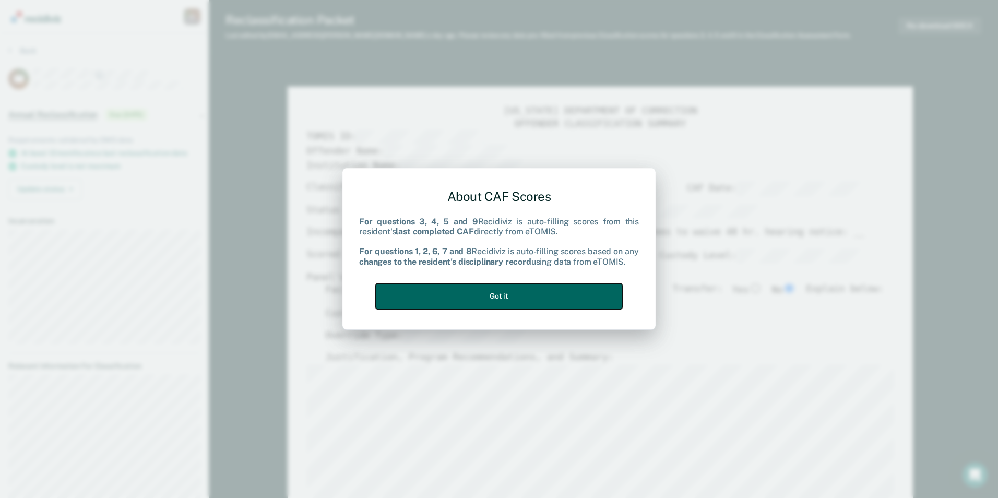
click at [527, 303] on button "Got it" at bounding box center [499, 297] width 246 height 26
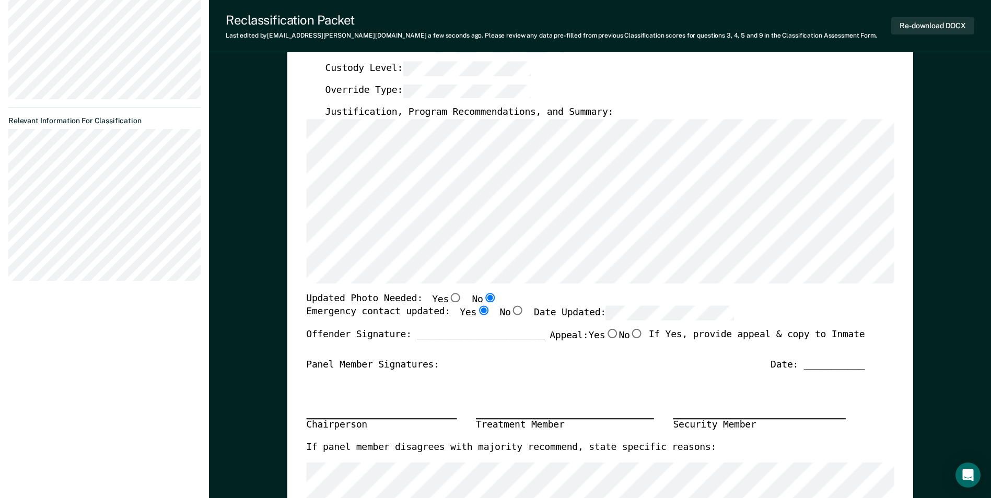
scroll to position [261, 0]
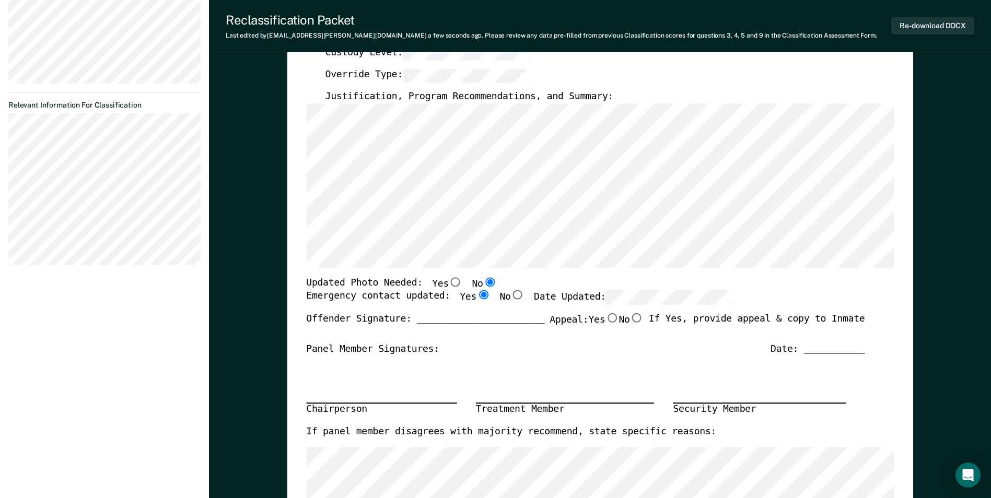
click at [449, 283] on input "Yes" at bounding box center [456, 281] width 14 height 9
type textarea "x"
radio input "true"
radio input "false"
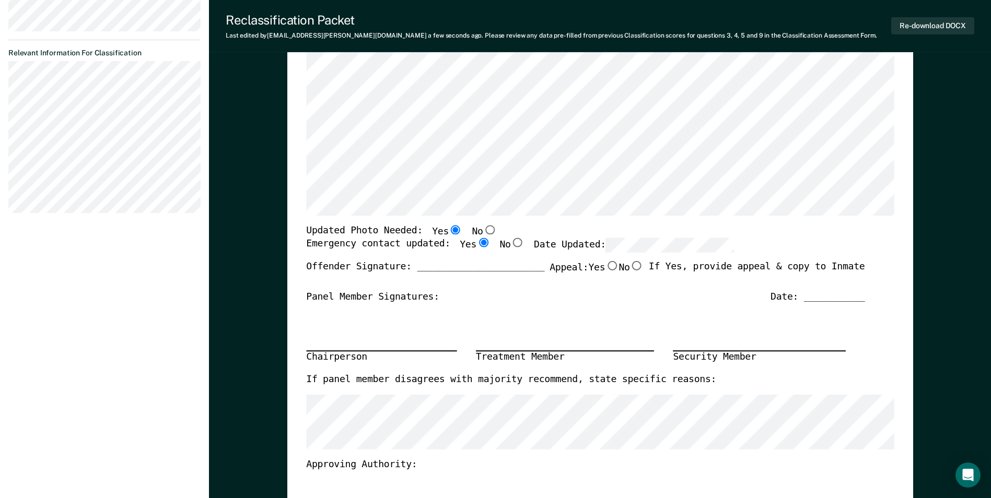
scroll to position [52, 0]
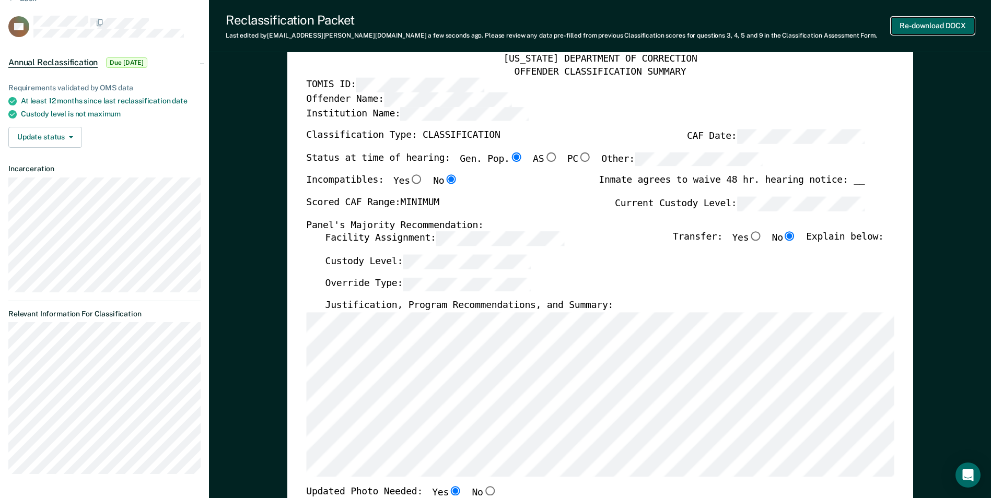
click at [939, 26] on button "Re-download DOCX" at bounding box center [932, 25] width 83 height 17
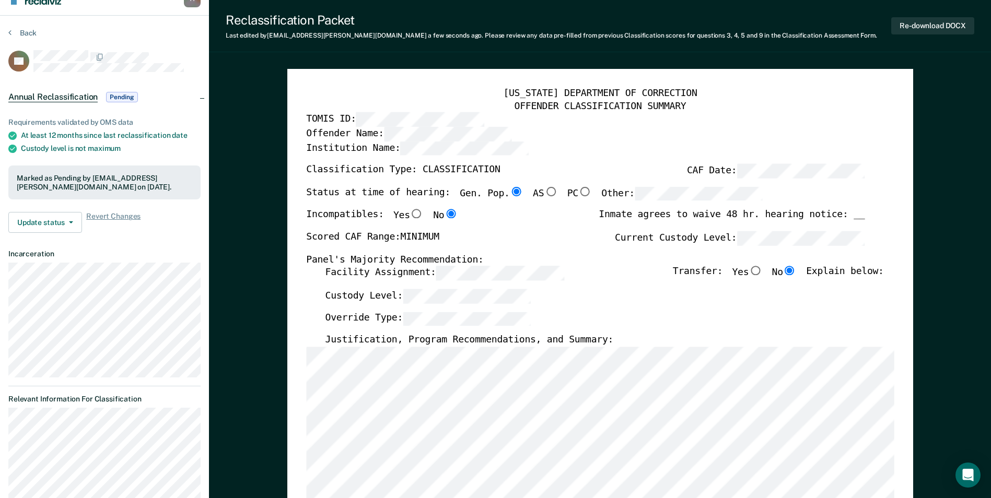
scroll to position [0, 0]
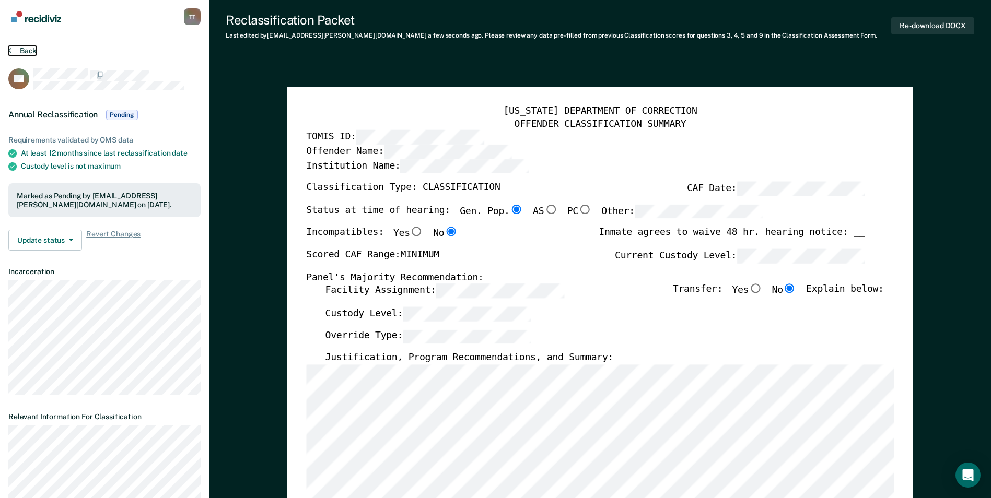
click at [22, 50] on button "Back" at bounding box center [22, 50] width 28 height 9
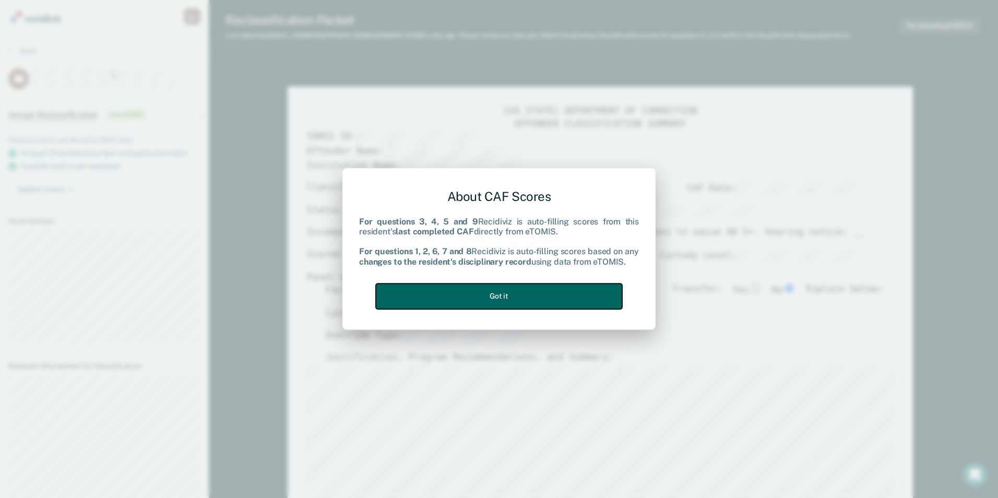
click at [585, 299] on button "Got it" at bounding box center [499, 297] width 246 height 26
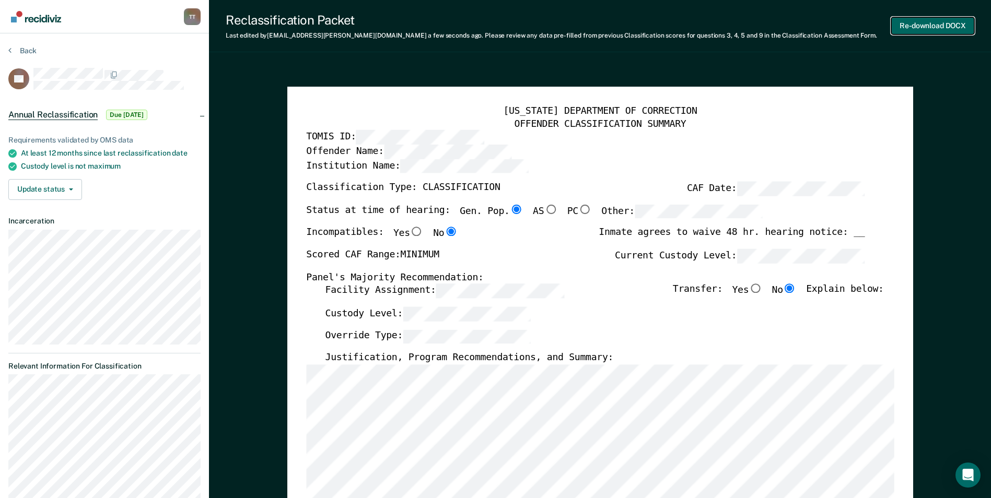
click at [932, 26] on button "Re-download DOCX" at bounding box center [932, 25] width 83 height 17
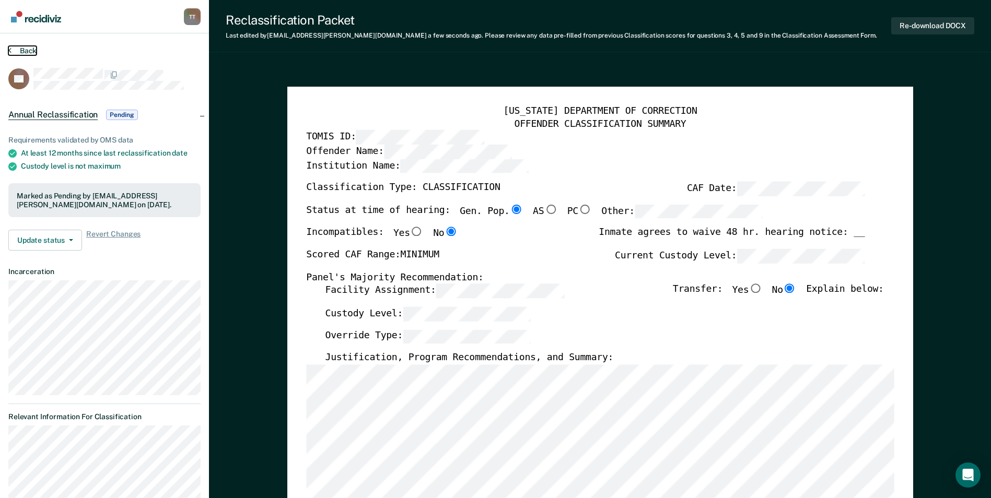
click at [30, 51] on button "Back" at bounding box center [22, 50] width 28 height 9
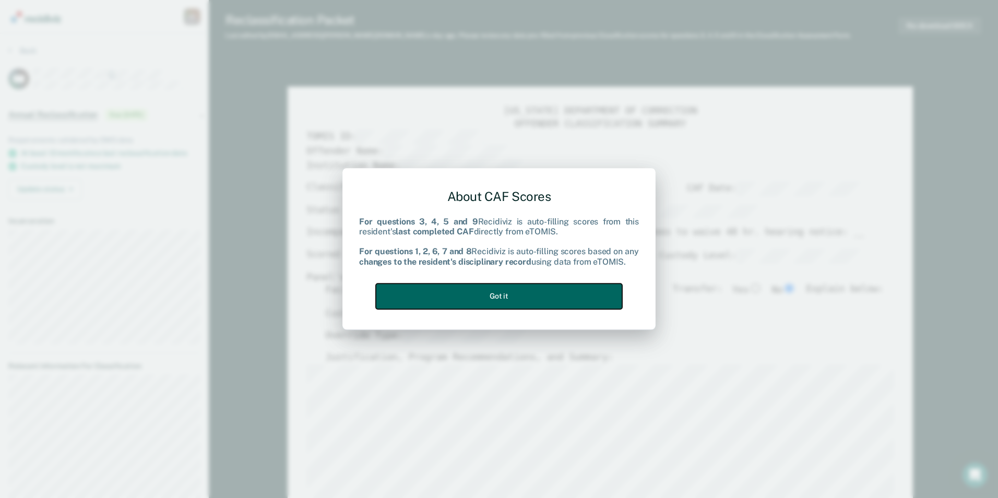
click at [550, 295] on button "Got it" at bounding box center [499, 297] width 246 height 26
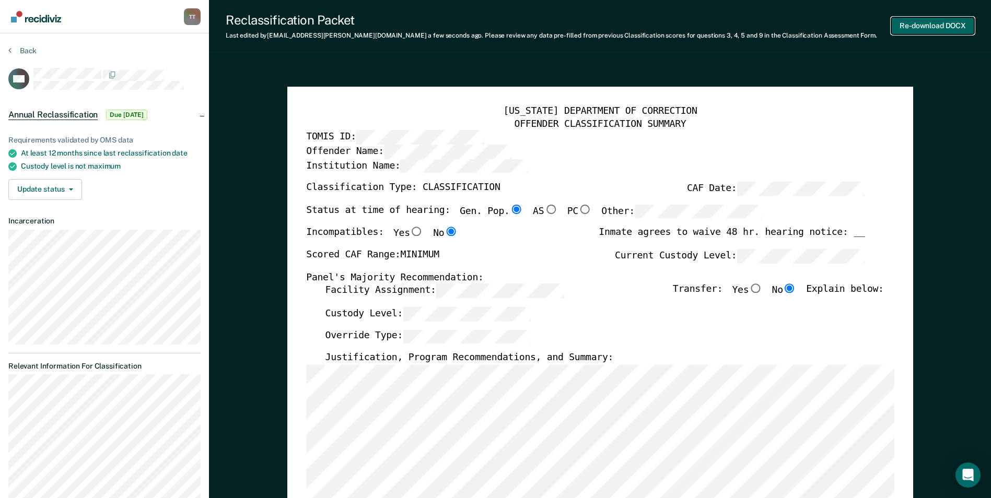
click at [909, 27] on button "Re-download DOCX" at bounding box center [932, 25] width 83 height 17
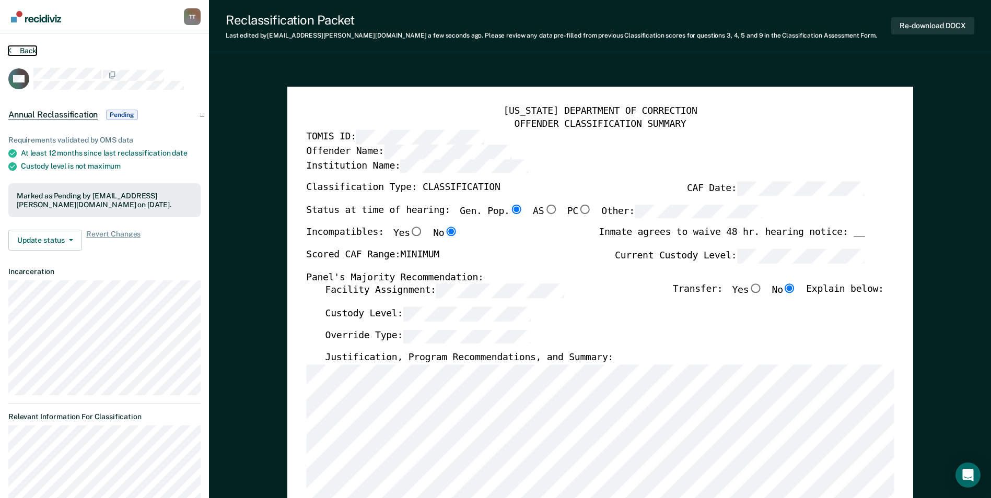
click at [31, 50] on button "Back" at bounding box center [22, 50] width 28 height 9
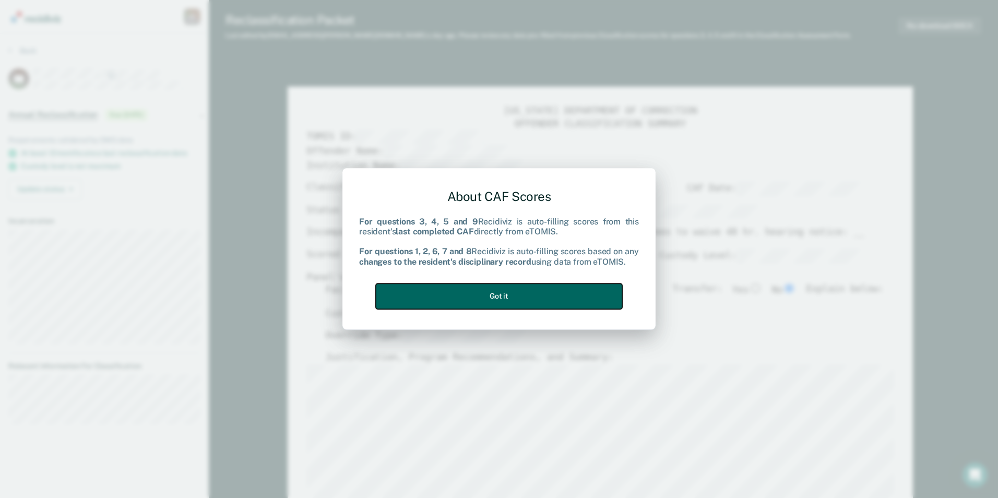
click at [561, 291] on button "Got it" at bounding box center [499, 297] width 246 height 26
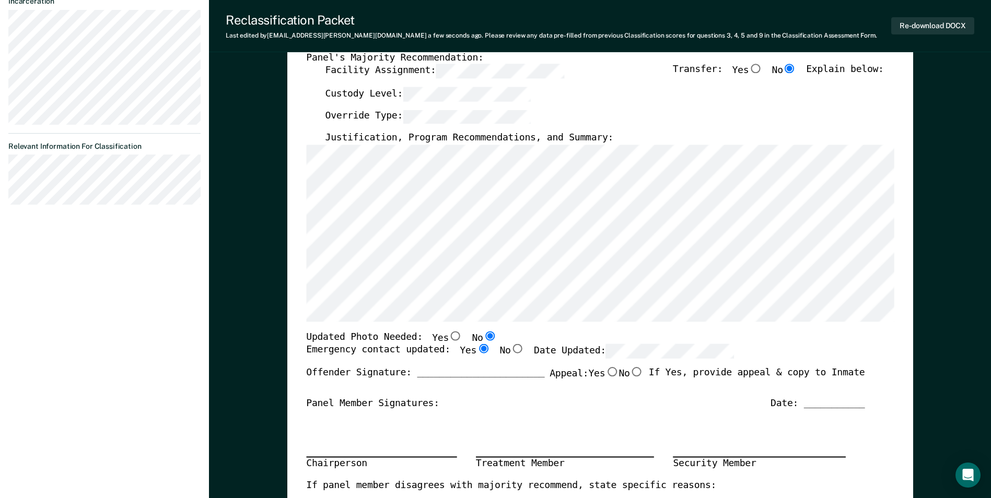
scroll to position [261, 0]
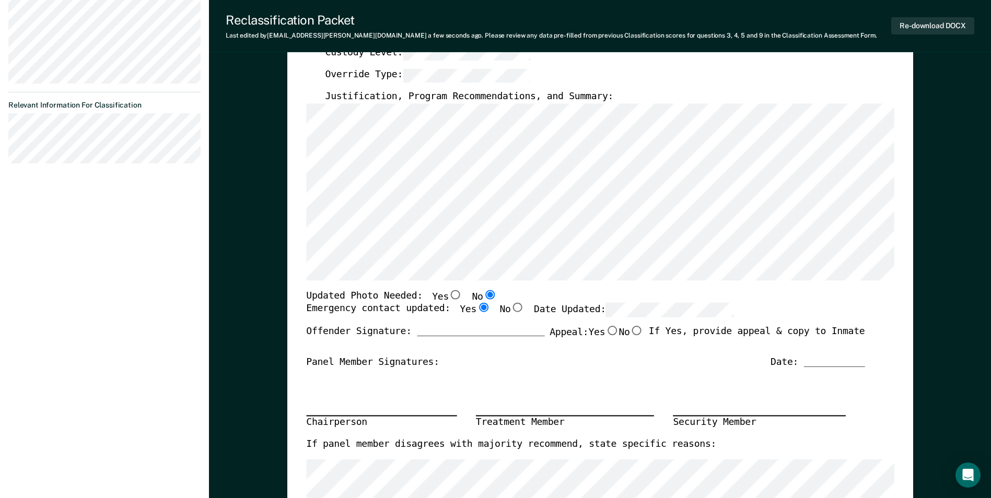
click at [449, 296] on input "Yes" at bounding box center [456, 294] width 14 height 9
type textarea "x"
radio input "true"
radio input "false"
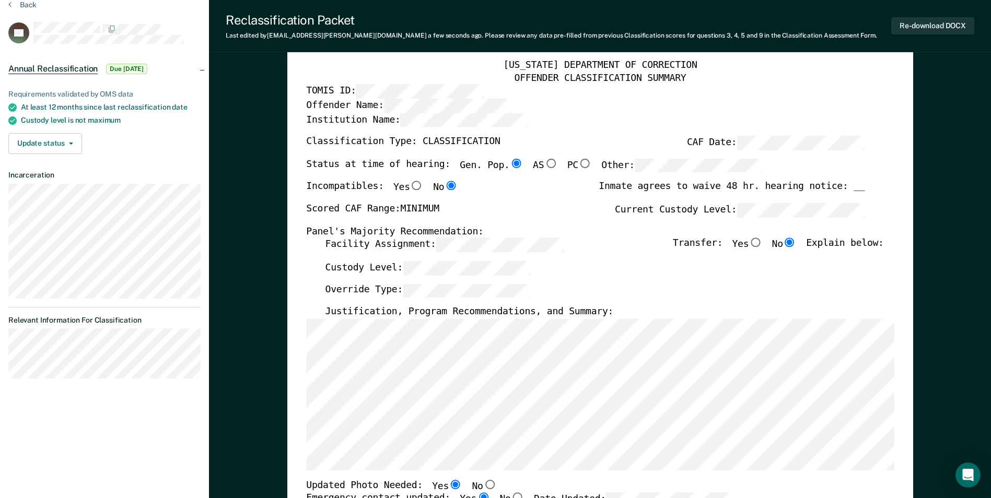
scroll to position [0, 0]
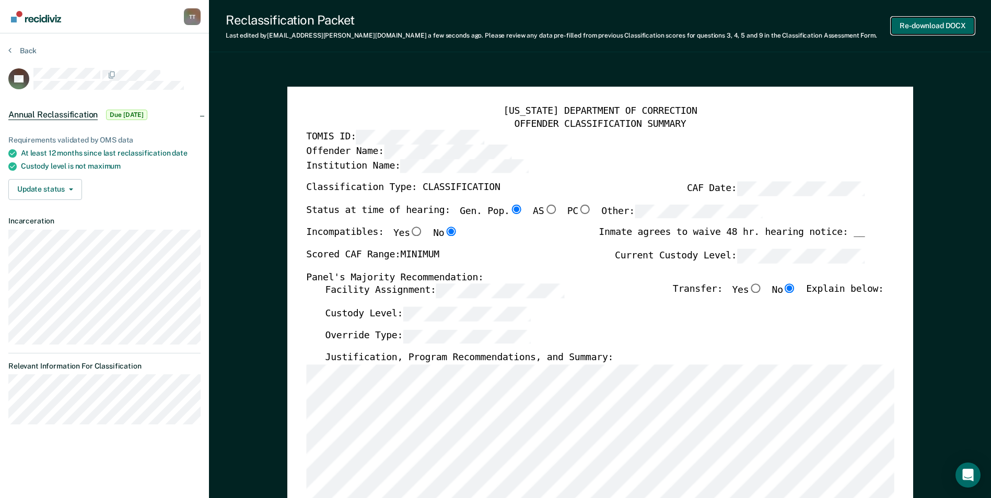
click at [931, 25] on button "Re-download DOCX" at bounding box center [932, 25] width 83 height 17
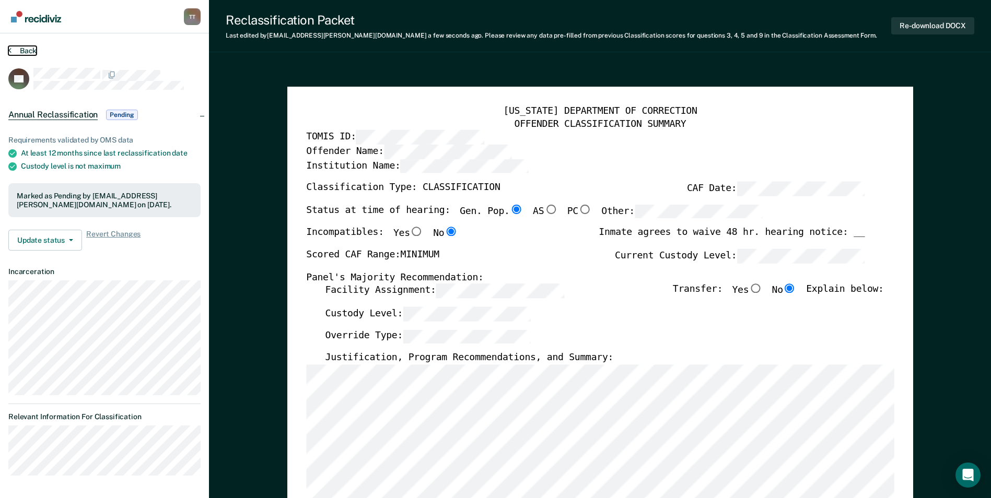
click at [36, 47] on button "Back" at bounding box center [22, 50] width 28 height 9
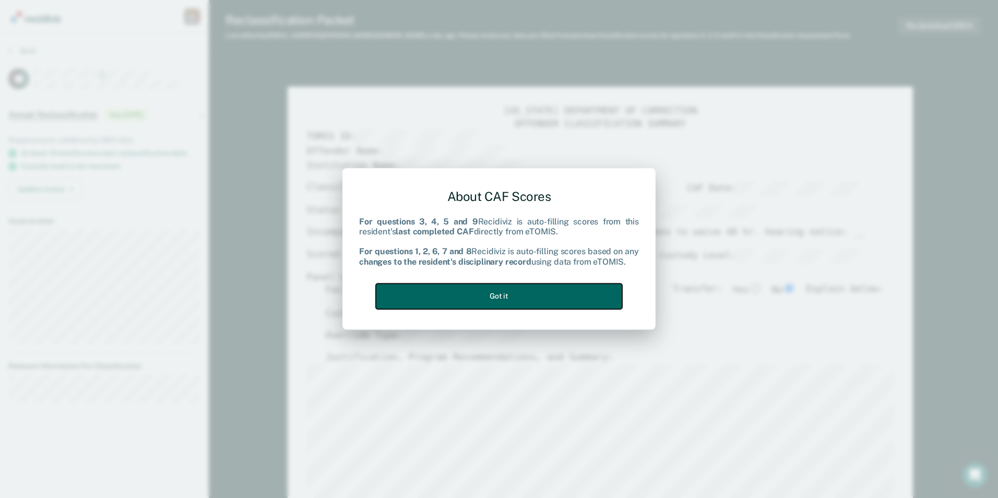
click at [583, 291] on button "Got it" at bounding box center [499, 297] width 246 height 26
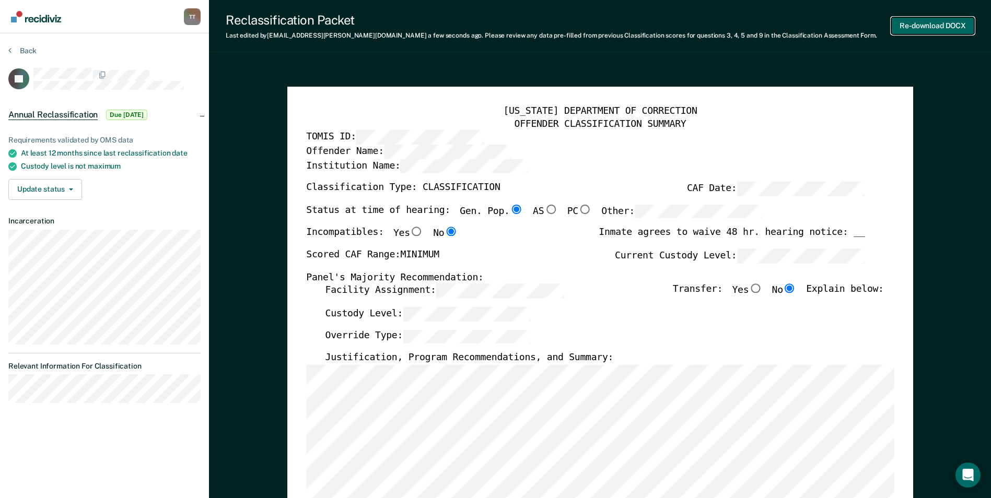
click at [919, 25] on button "Re-download DOCX" at bounding box center [932, 25] width 83 height 17
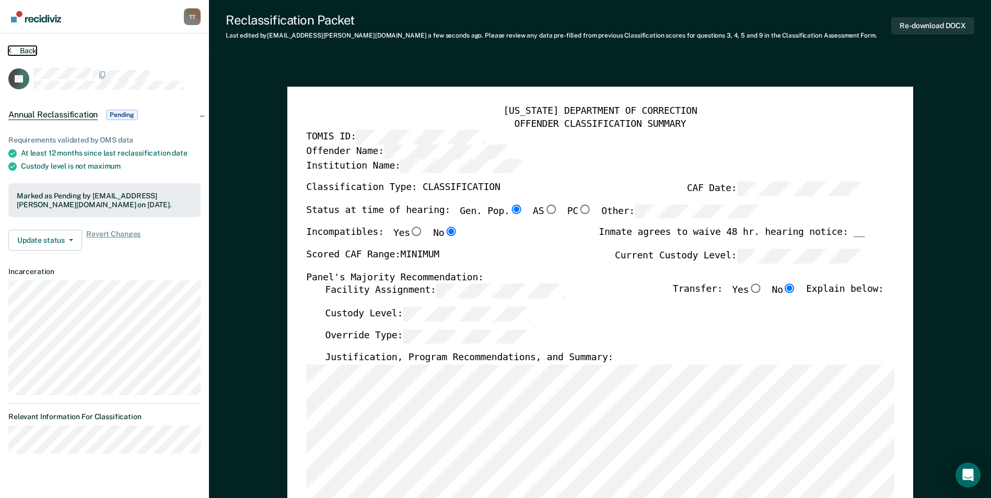
click at [27, 48] on button "Back" at bounding box center [22, 50] width 28 height 9
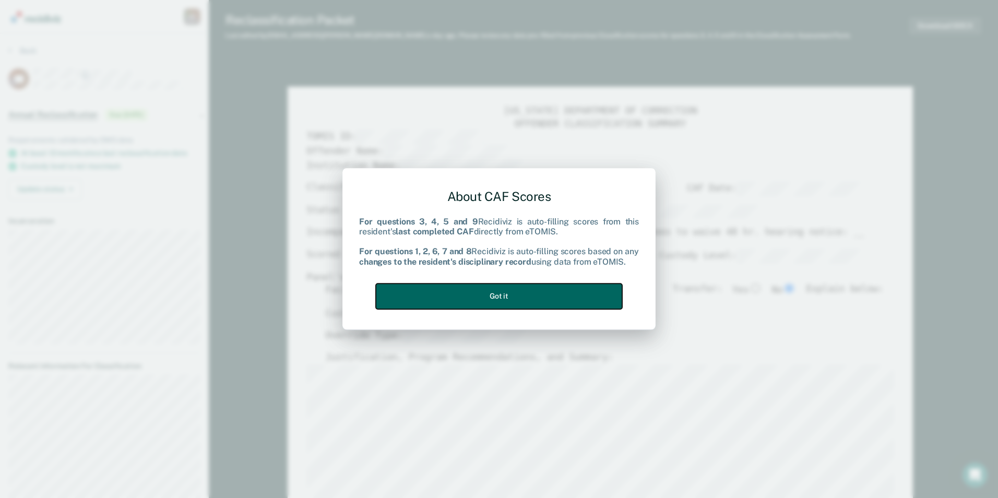
click at [598, 303] on button "Got it" at bounding box center [499, 297] width 246 height 26
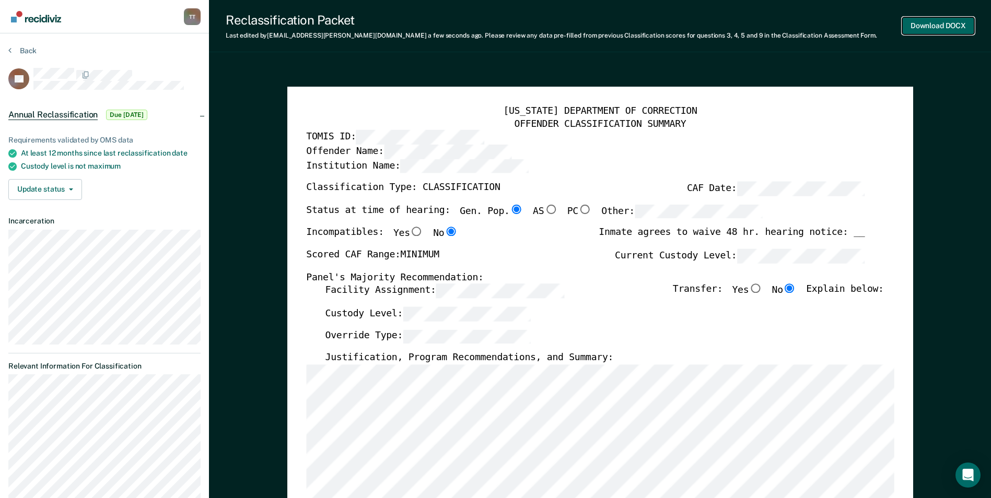
click at [934, 25] on button "Download DOCX" at bounding box center [938, 25] width 72 height 17
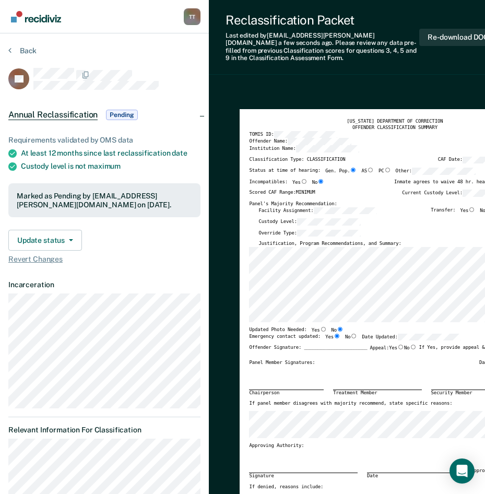
type textarea "x"
